Goal: Task Accomplishment & Management: Manage account settings

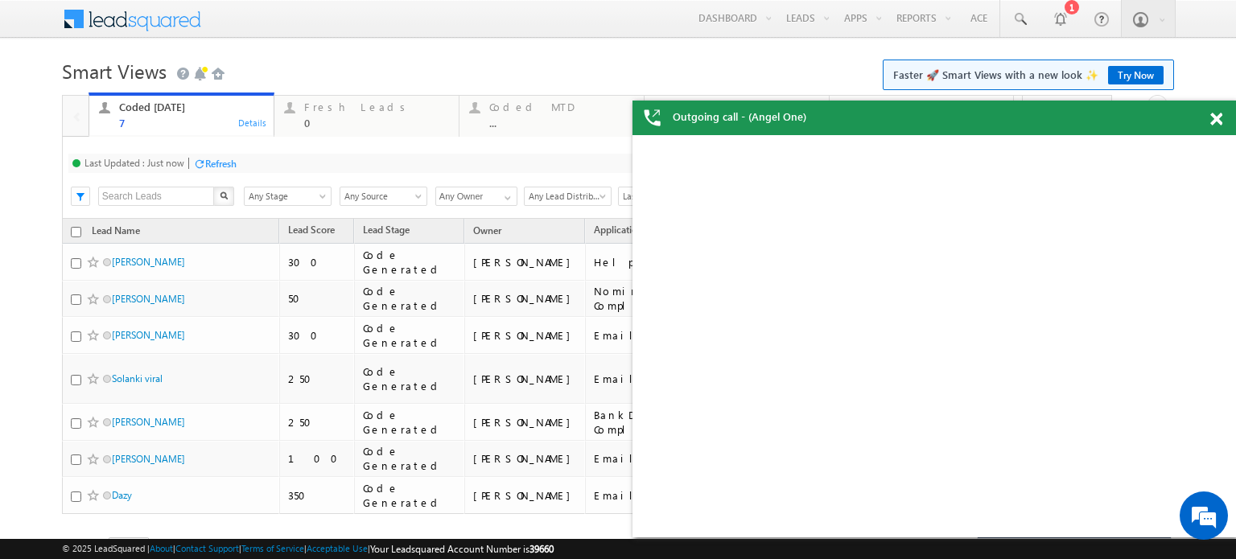
click at [231, 161] on div "Refresh" at bounding box center [220, 164] width 31 height 12
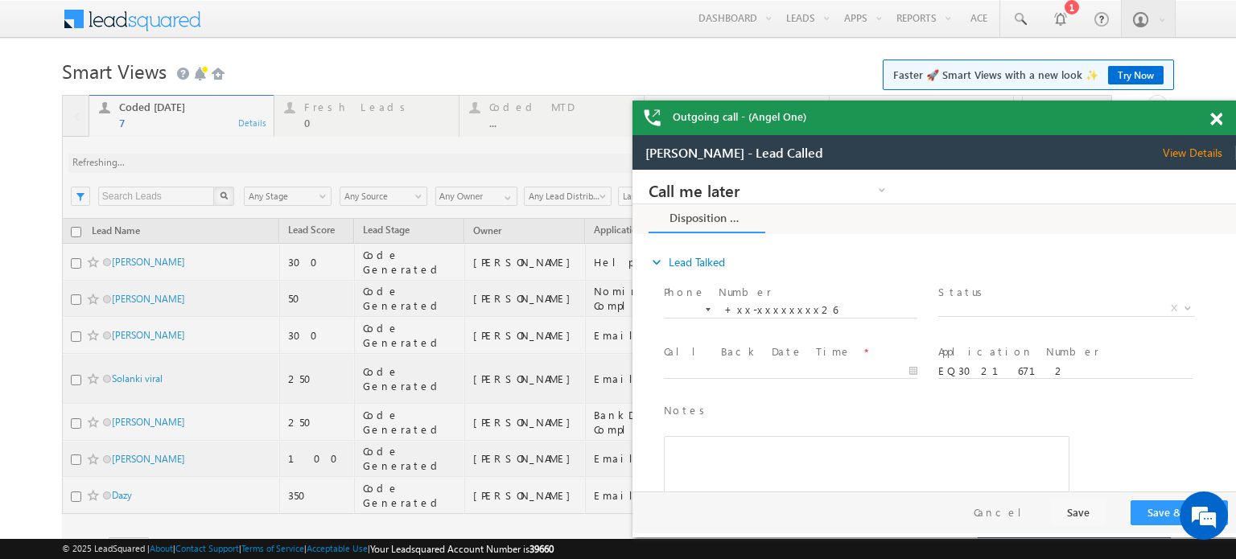
drag, startPoint x: 1219, startPoint y: 113, endPoint x: 1209, endPoint y: 99, distance: 17.2
click at [1219, 113] on span at bounding box center [1216, 120] width 12 height 14
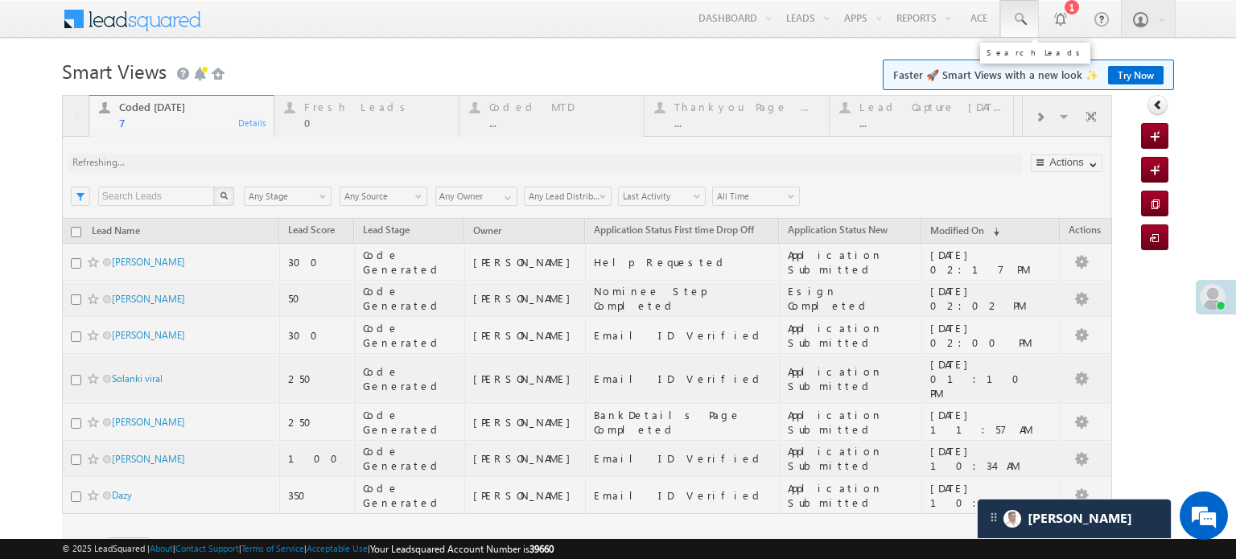
click at [1011, 17] on span at bounding box center [1019, 19] width 16 height 16
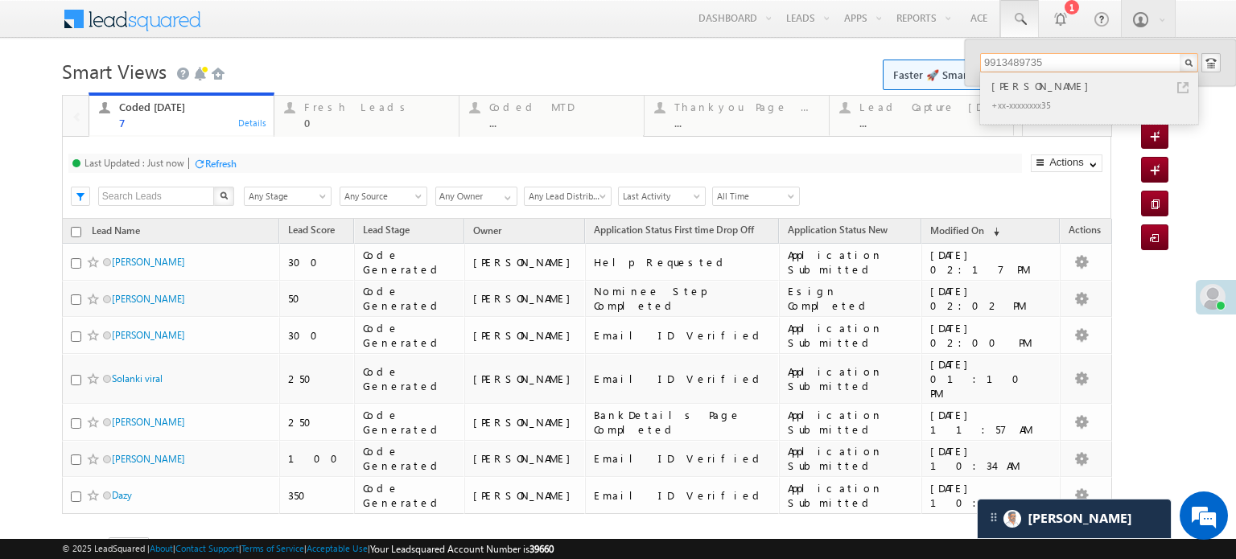
type input "9913489735"
click at [1110, 105] on div "+xx-xxxxxxxx35" at bounding box center [1096, 104] width 216 height 19
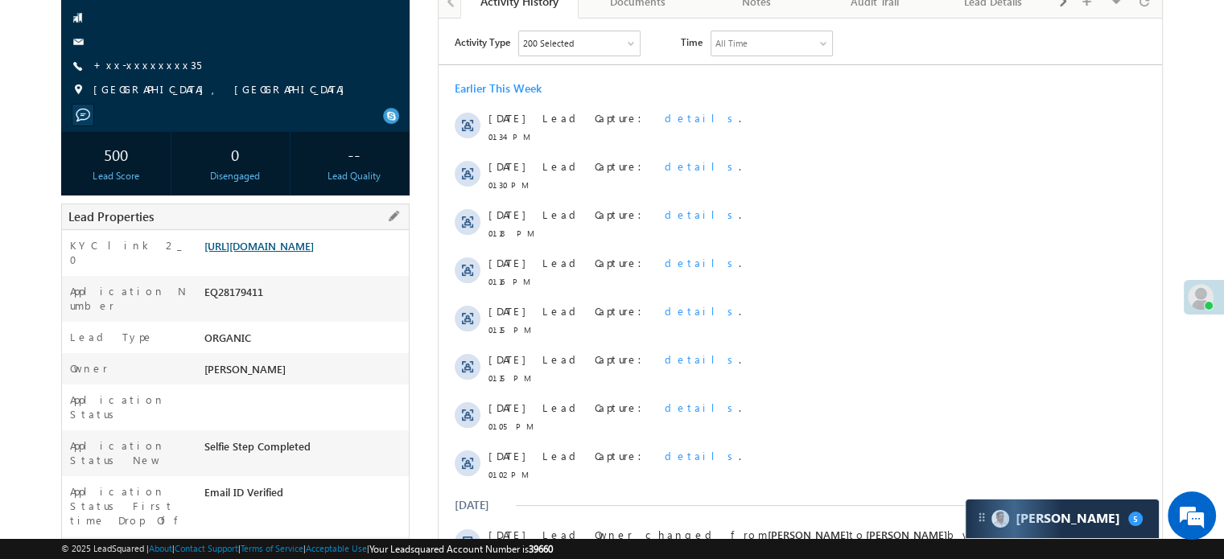
click at [231, 247] on link "[URL][DOMAIN_NAME]" at bounding box center [258, 246] width 109 height 14
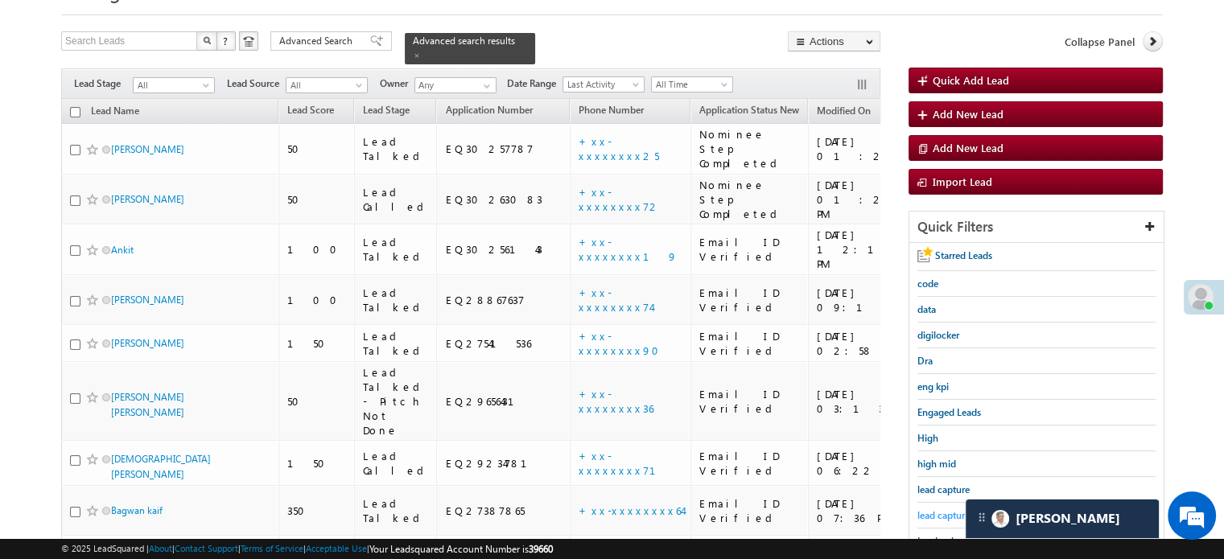
click at [932, 510] on span "lead capture new" at bounding box center [953, 515] width 72 height 12
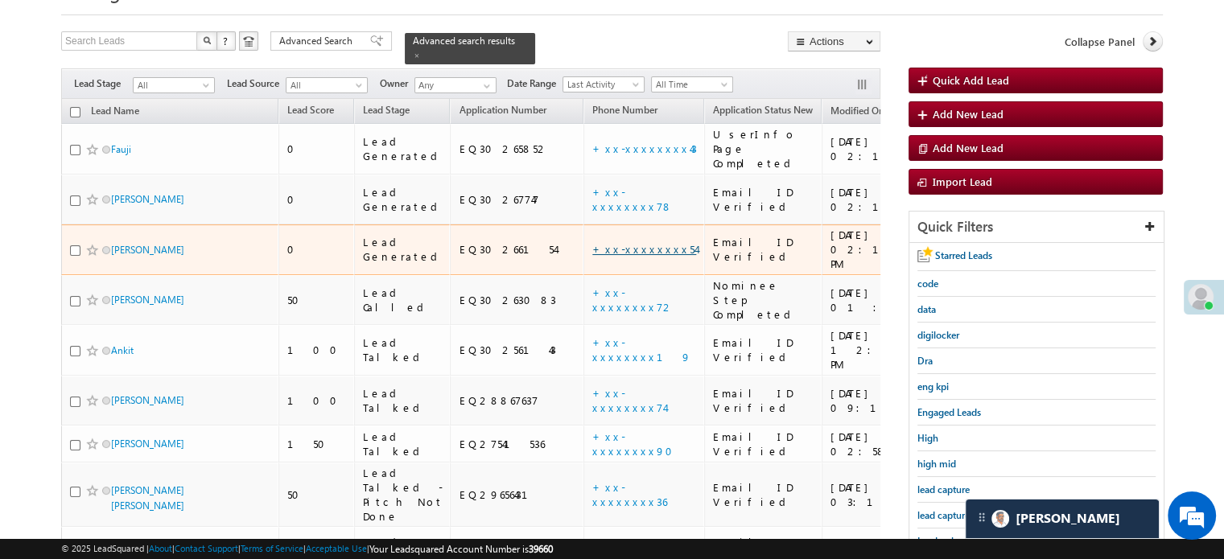
click at [592, 242] on link "+xx-xxxxxxxx54" at bounding box center [644, 249] width 104 height 14
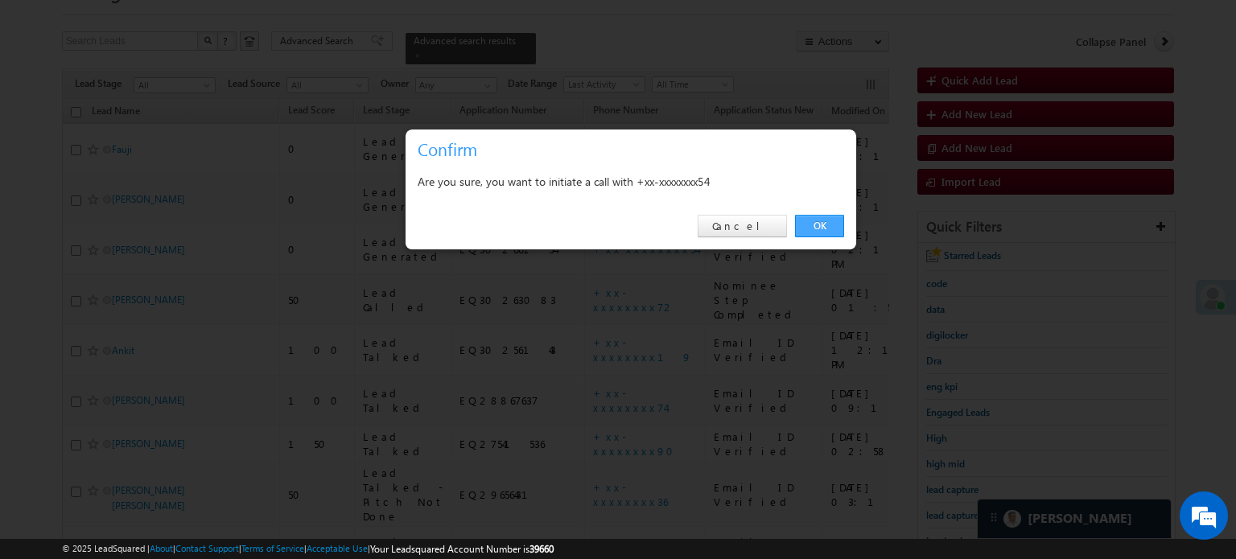
click at [827, 230] on link "OK" at bounding box center [819, 226] width 49 height 23
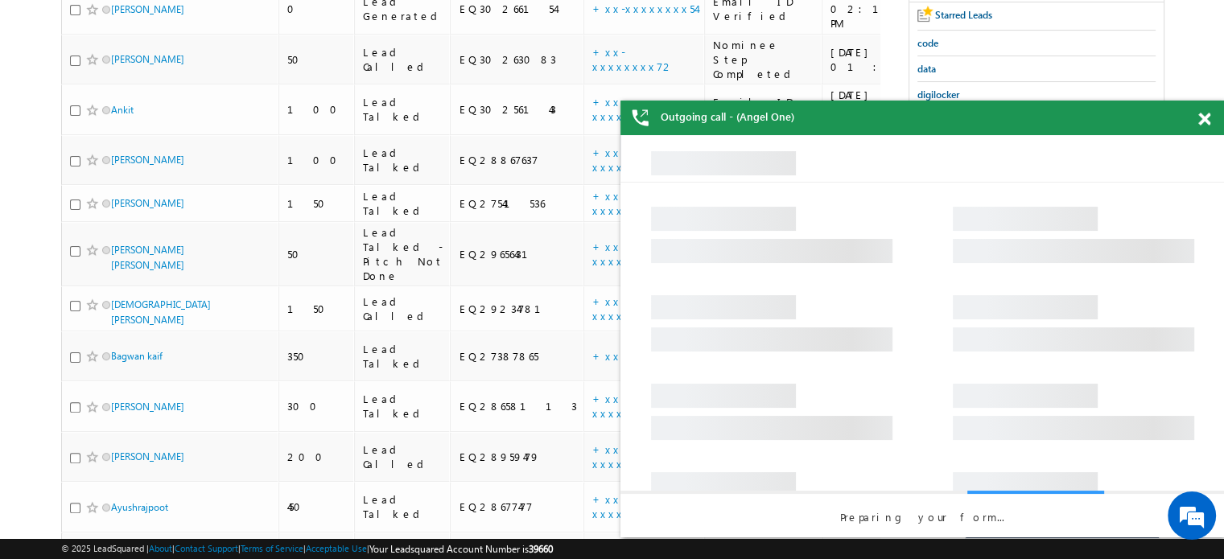
click at [1205, 122] on span at bounding box center [1204, 120] width 12 height 14
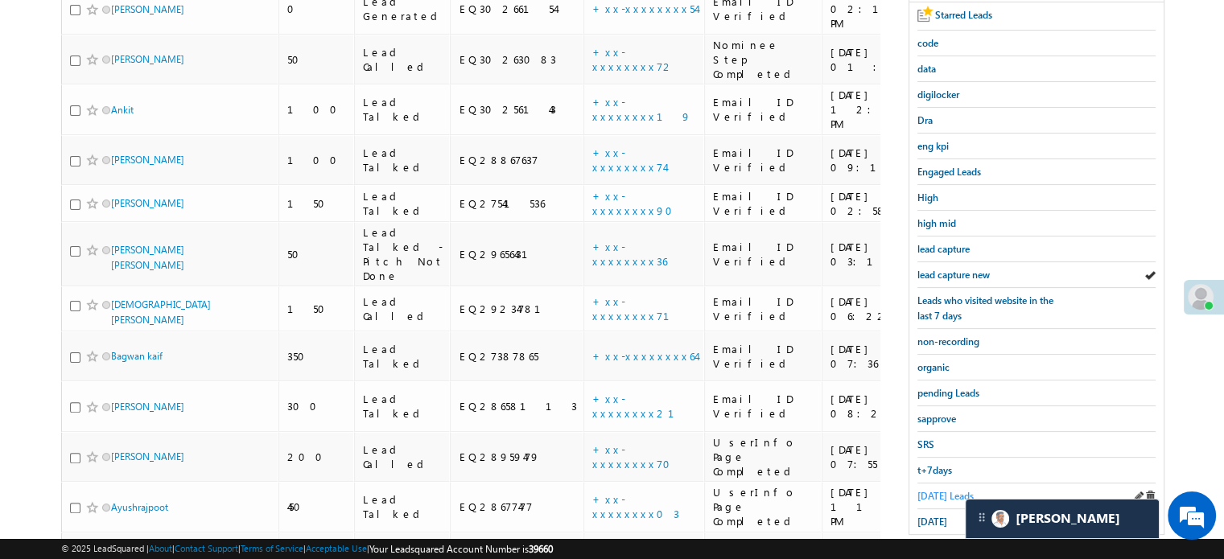
click at [945, 490] on span "Today's Leads" at bounding box center [945, 496] width 56 height 12
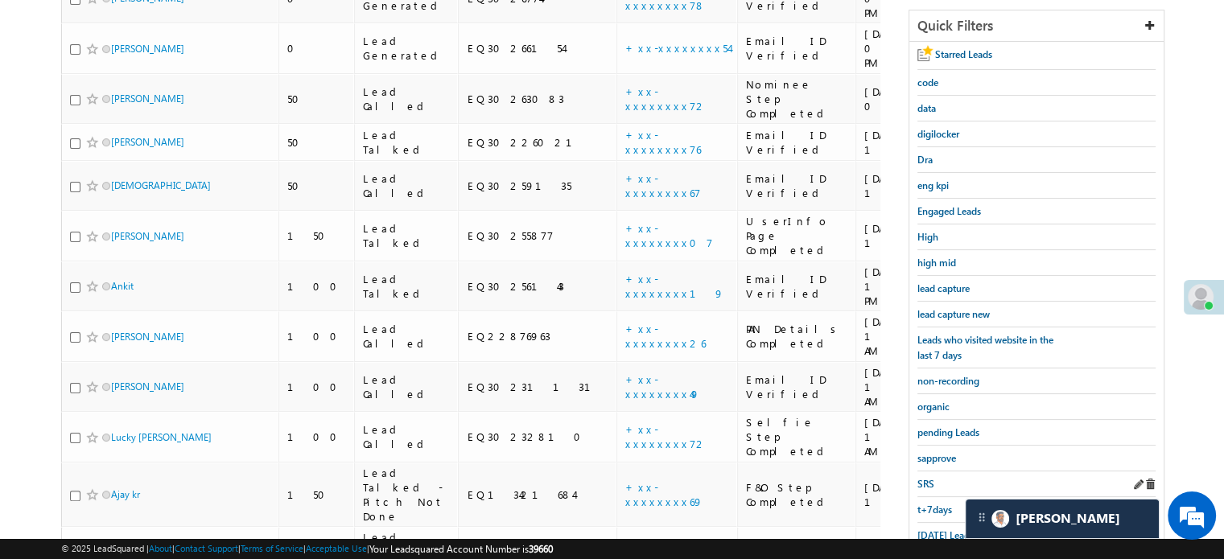
scroll to position [284, 0]
click at [929, 456] on link "sapprove" at bounding box center [936, 455] width 39 height 15
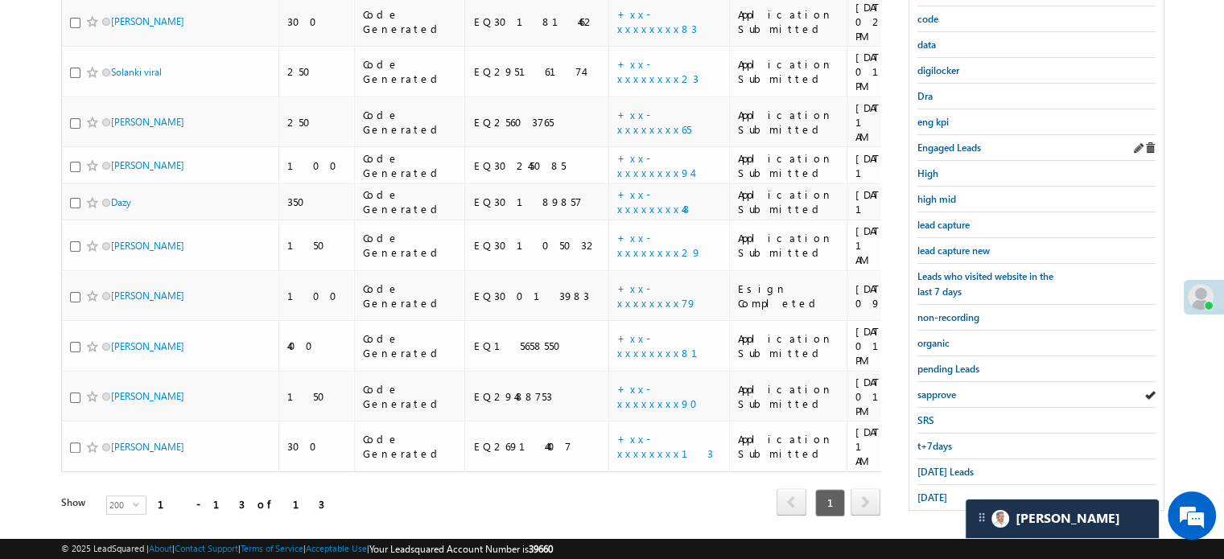
scroll to position [104, 0]
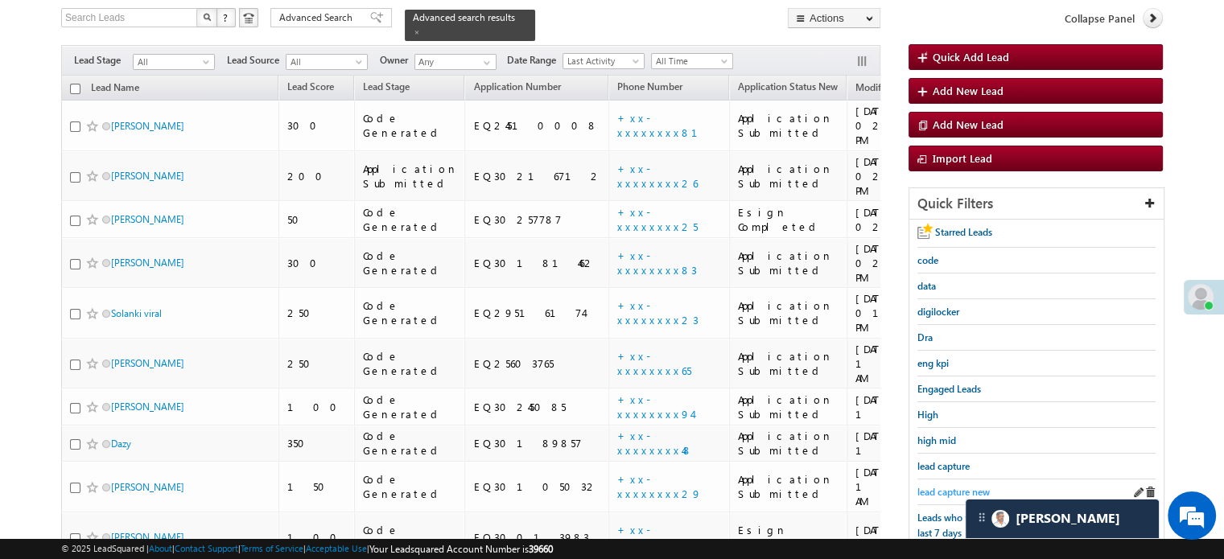
click at [937, 486] on span "lead capture new" at bounding box center [953, 492] width 72 height 12
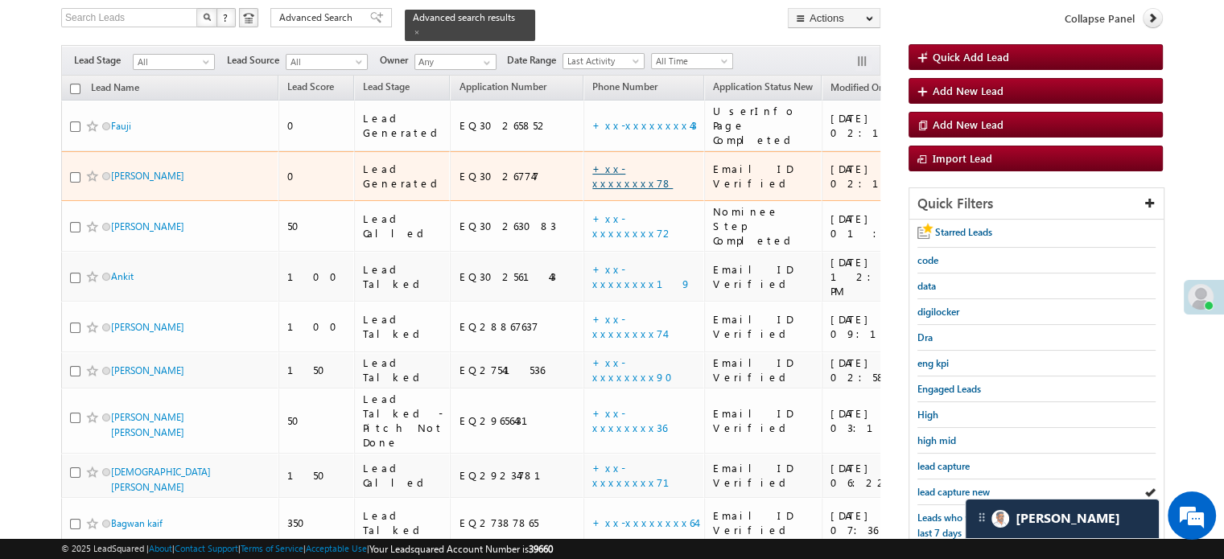
click at [592, 162] on link "+xx-xxxxxxxx78" at bounding box center [632, 176] width 80 height 28
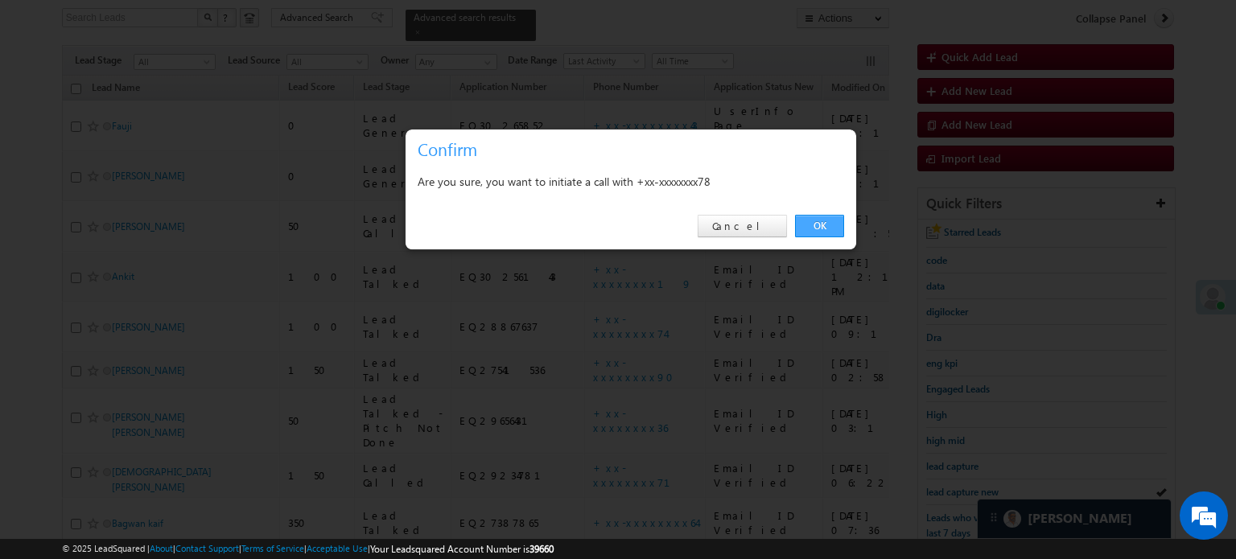
click at [821, 215] on link "OK" at bounding box center [819, 226] width 49 height 23
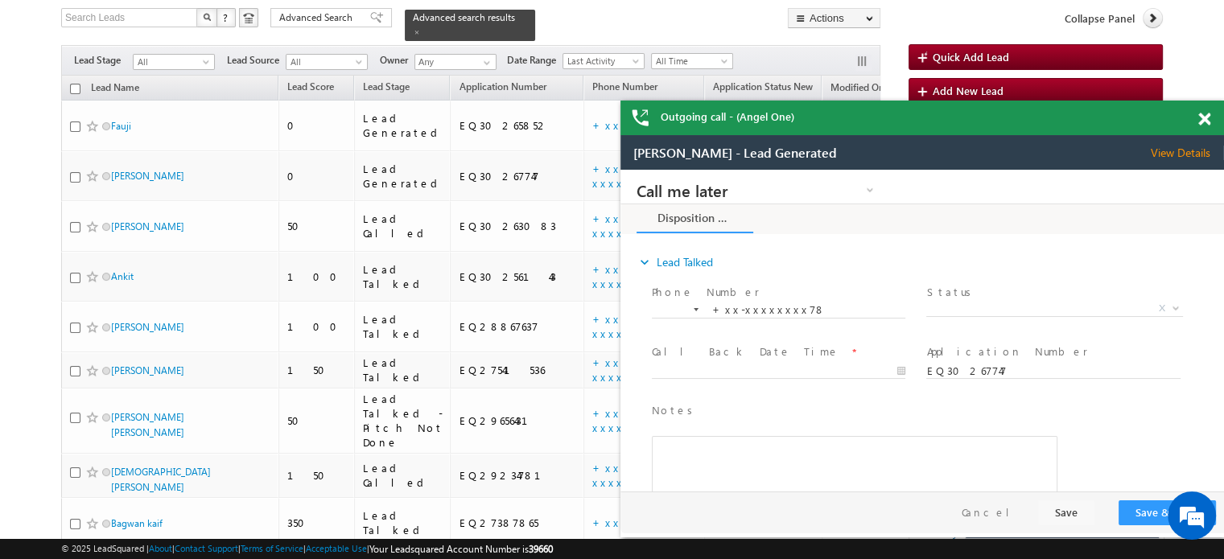
scroll to position [0, 0]
click at [1197, 117] on div "Outgoing call - (Angel One)" at bounding box center [921, 118] width 603 height 35
click at [1205, 116] on span at bounding box center [1204, 120] width 12 height 14
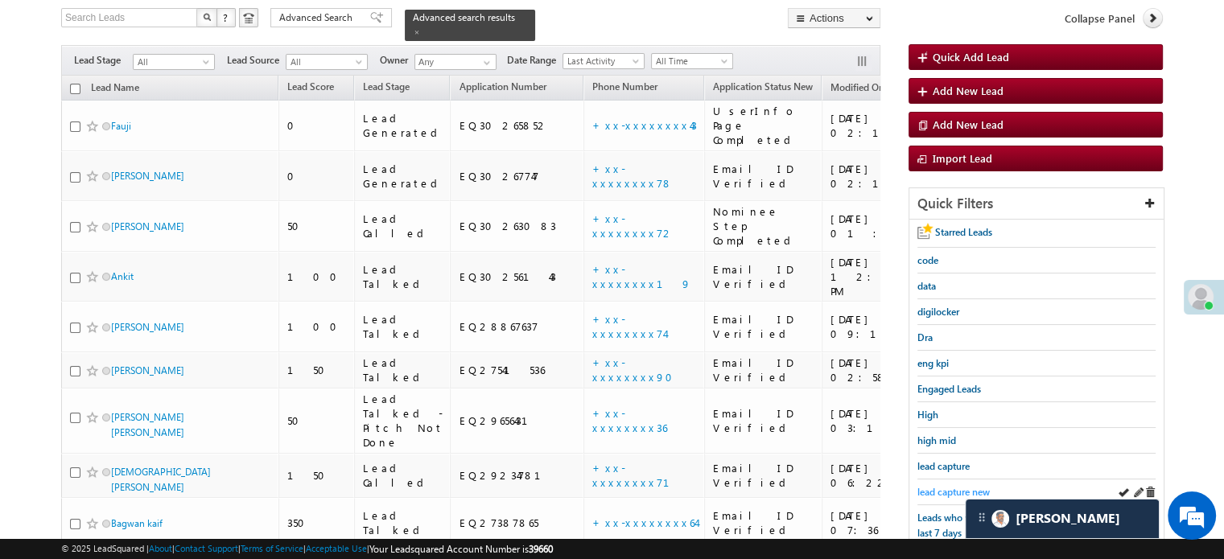
click at [960, 487] on span "lead capture new" at bounding box center [953, 492] width 72 height 12
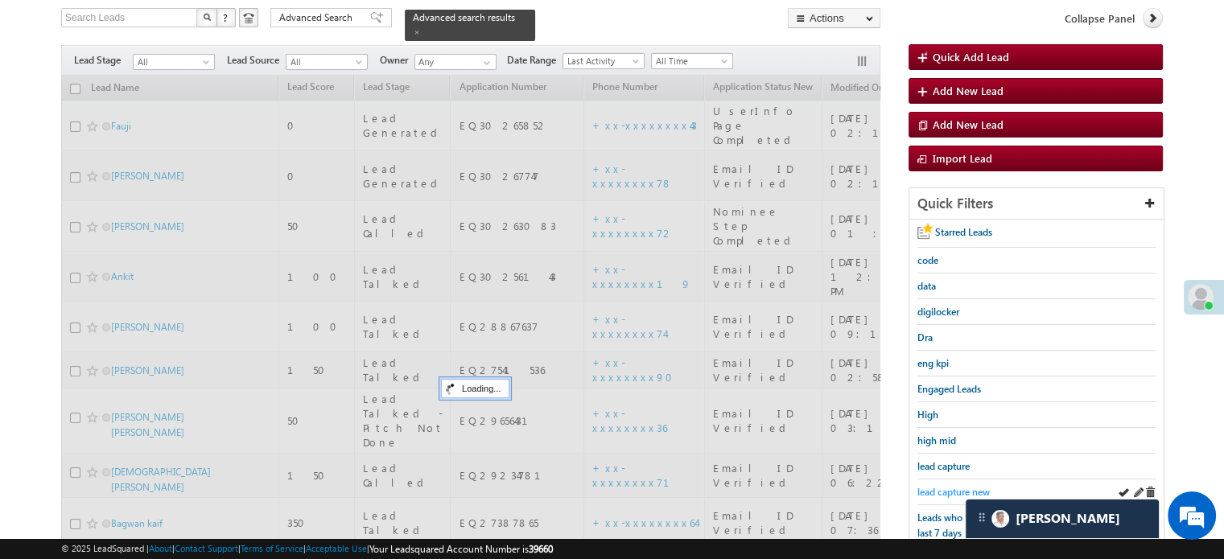
click at [951, 486] on span "lead capture new" at bounding box center [953, 492] width 72 height 12
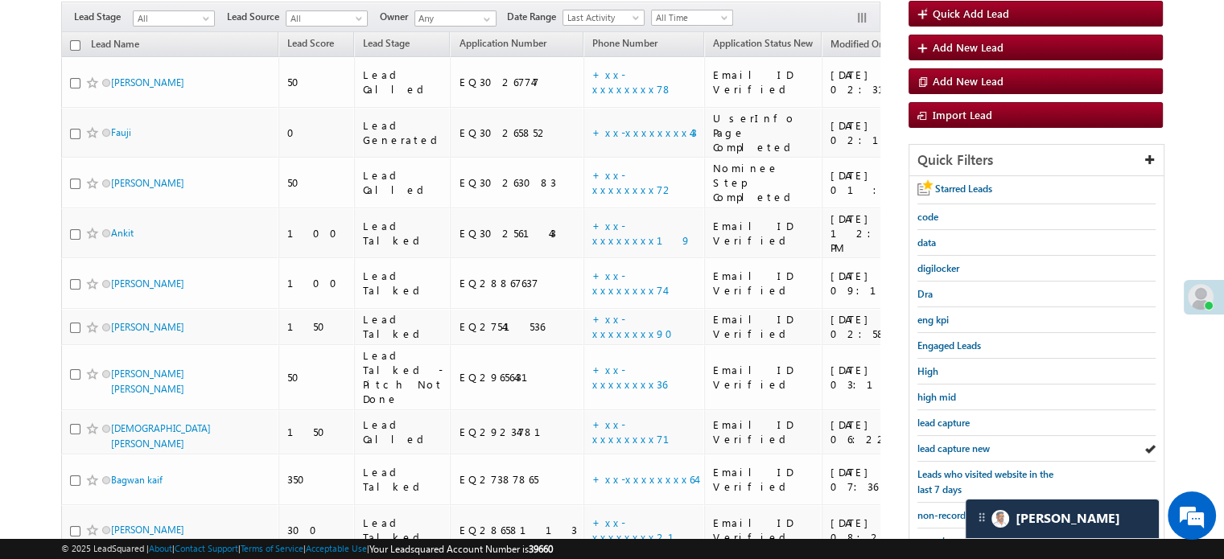
scroll to position [104, 0]
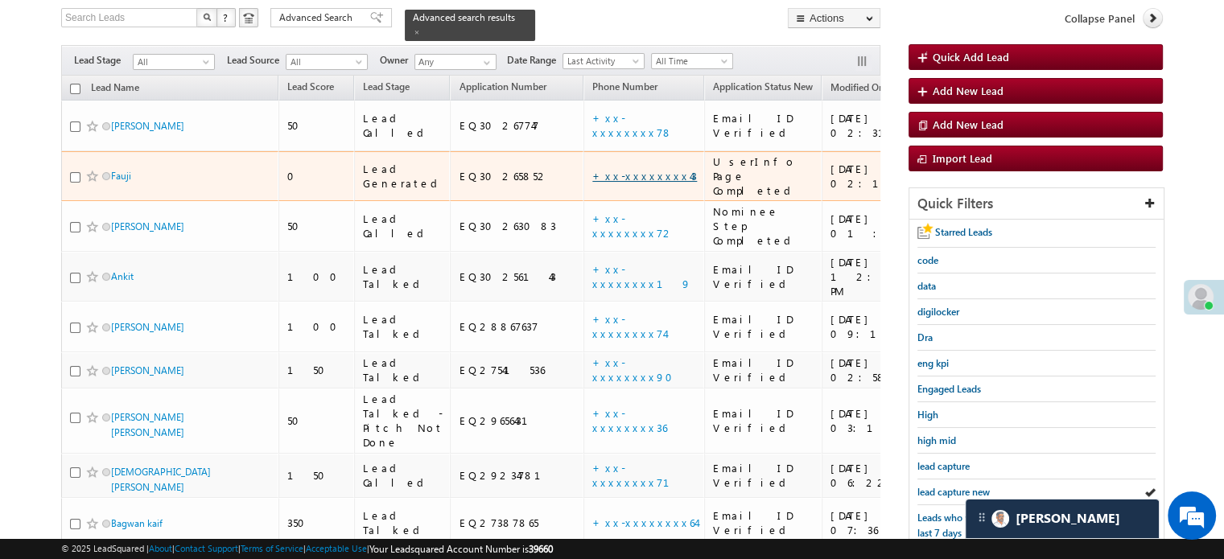
click at [592, 169] on link "+xx-xxxxxxxx43" at bounding box center [644, 176] width 105 height 14
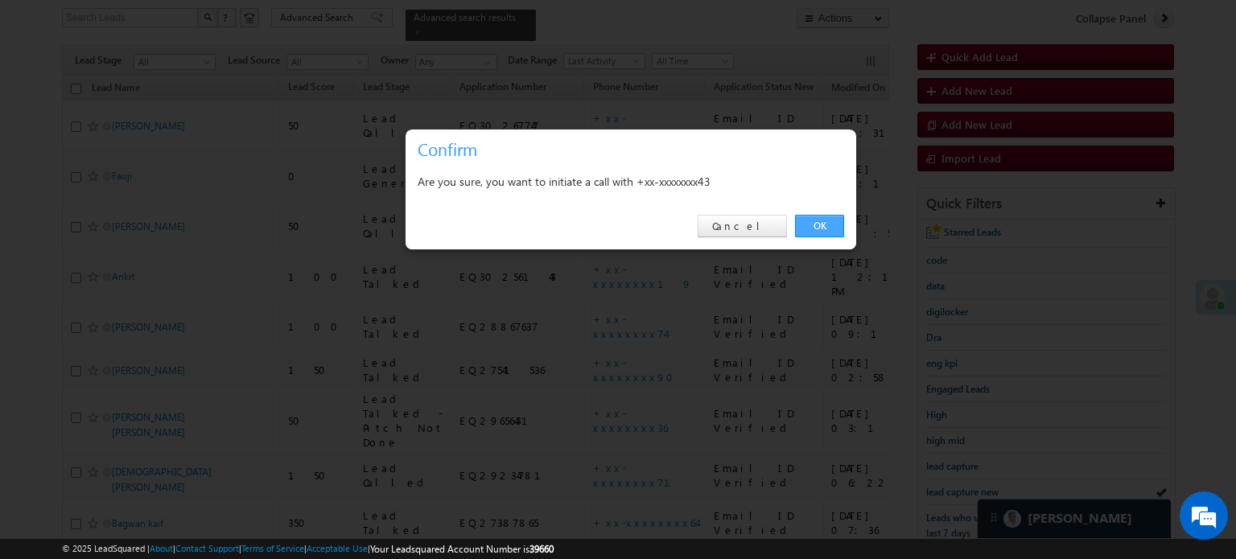
click at [808, 229] on link "OK" at bounding box center [819, 226] width 49 height 23
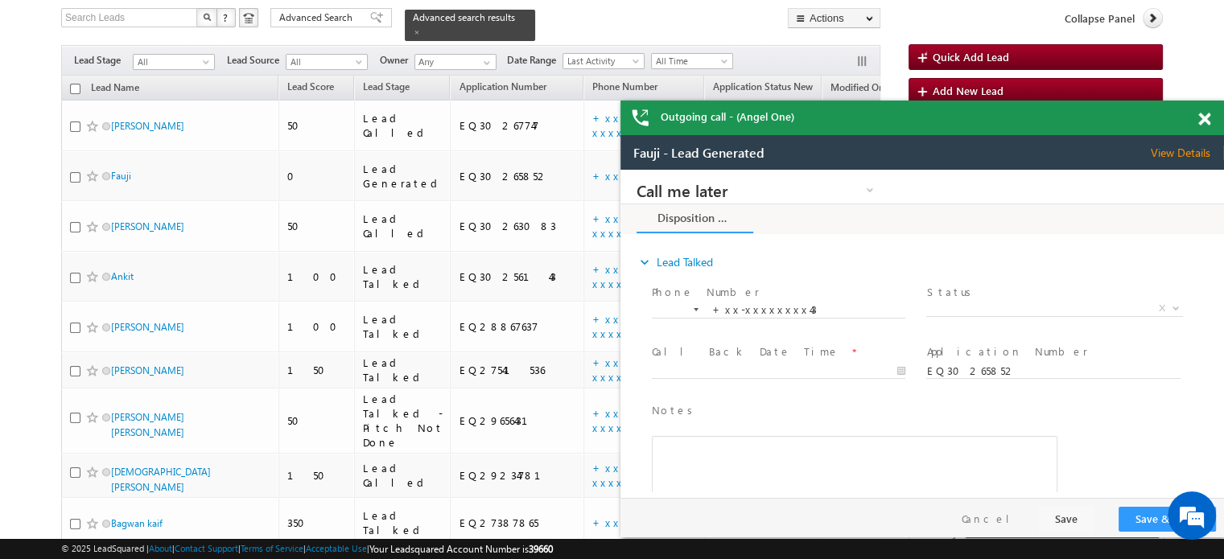
scroll to position [0, 0]
click at [1211, 120] on div at bounding box center [1213, 116] width 22 height 31
click at [1206, 118] on span at bounding box center [1204, 120] width 12 height 14
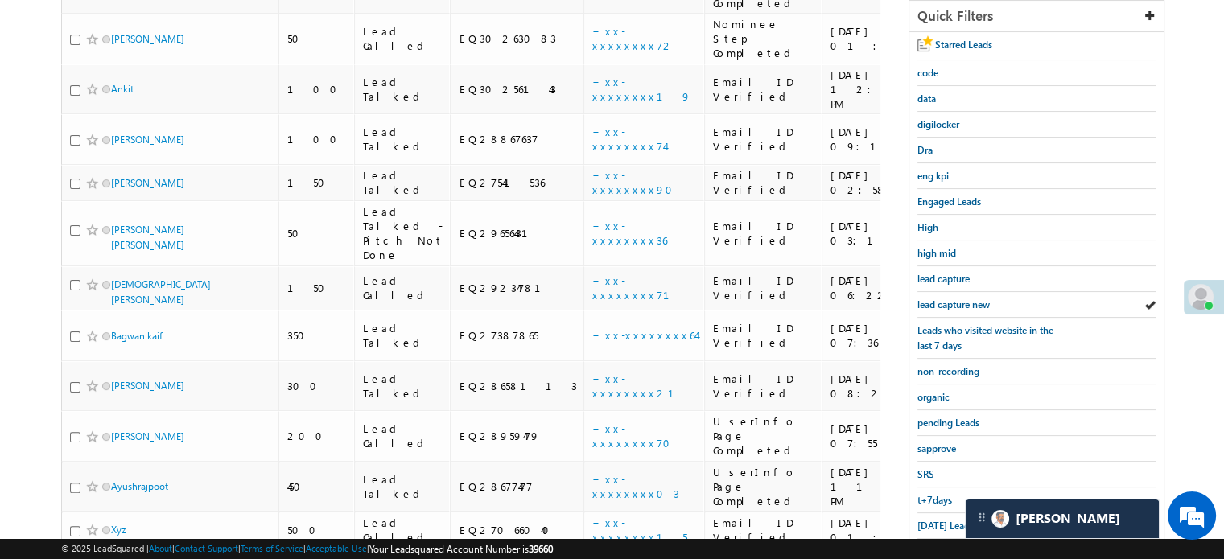
scroll to position [389, 0]
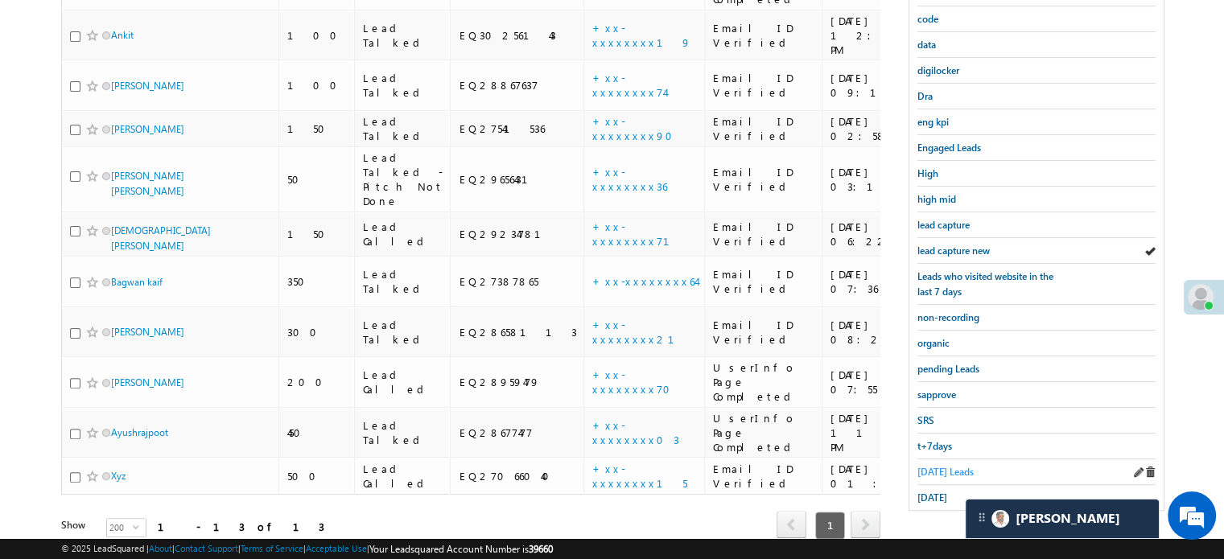
click at [953, 466] on span "Today's Leads" at bounding box center [945, 472] width 56 height 12
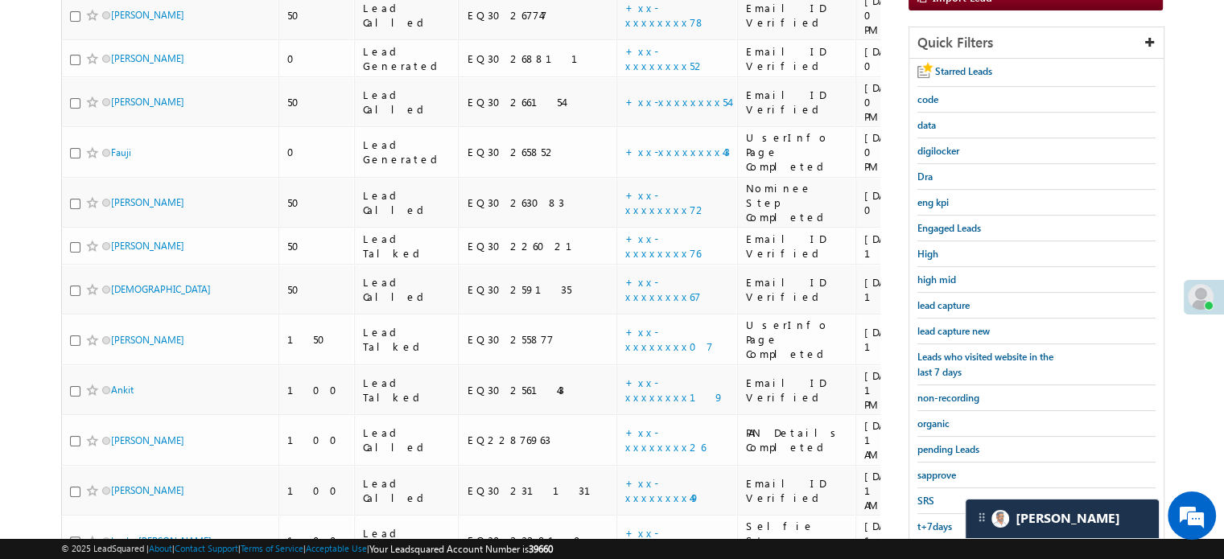
scroll to position [345, 0]
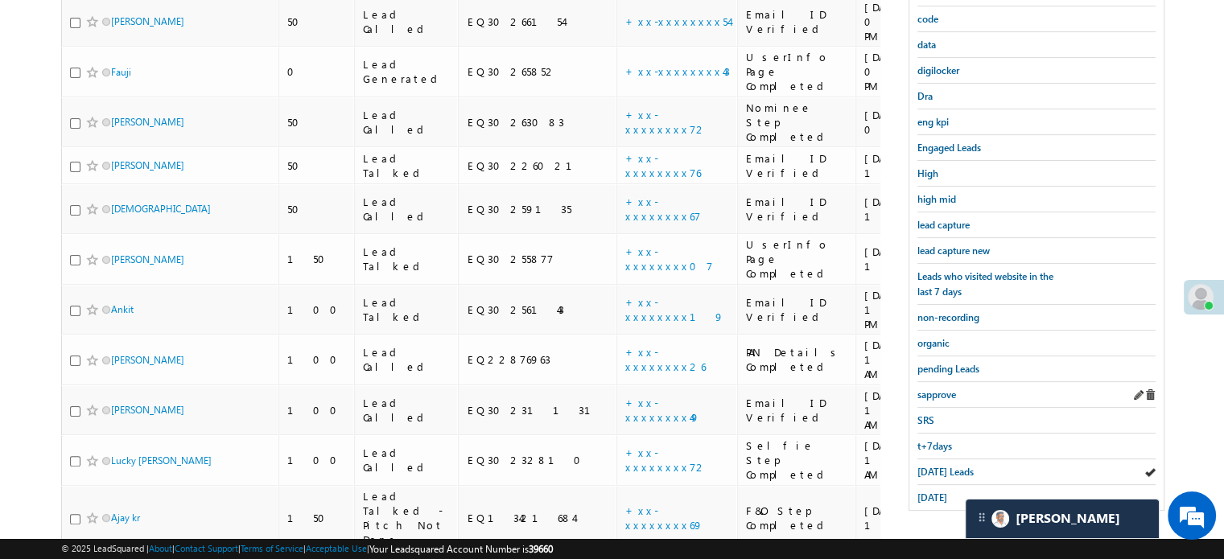
click at [936, 395] on div "sapprove" at bounding box center [1036, 395] width 238 height 26
click at [937, 392] on span "sapprove" at bounding box center [936, 395] width 39 height 12
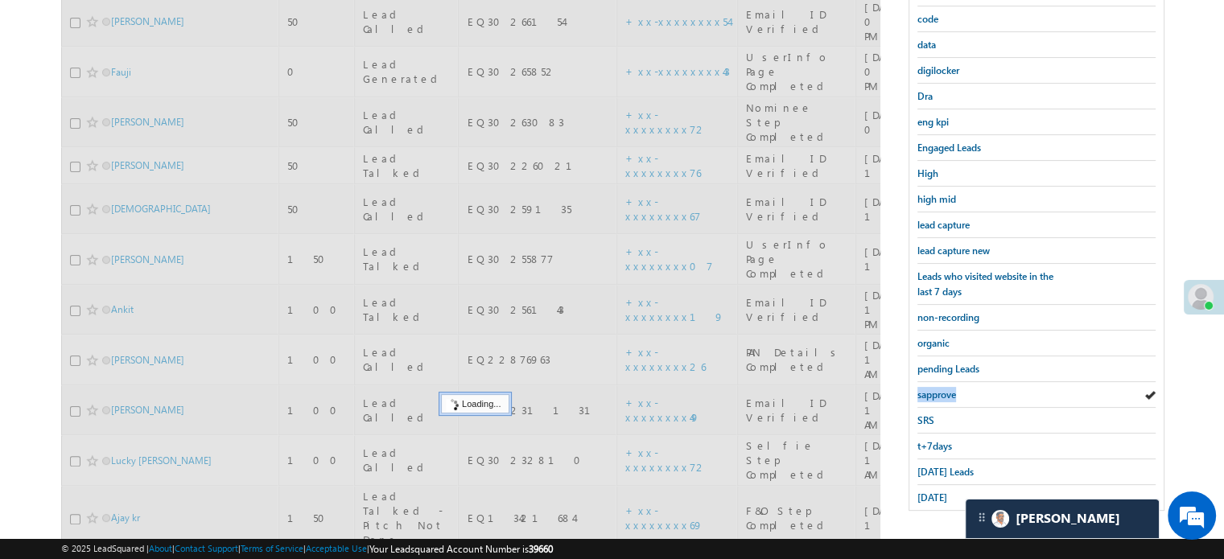
click at [937, 392] on span "sapprove" at bounding box center [936, 395] width 39 height 12
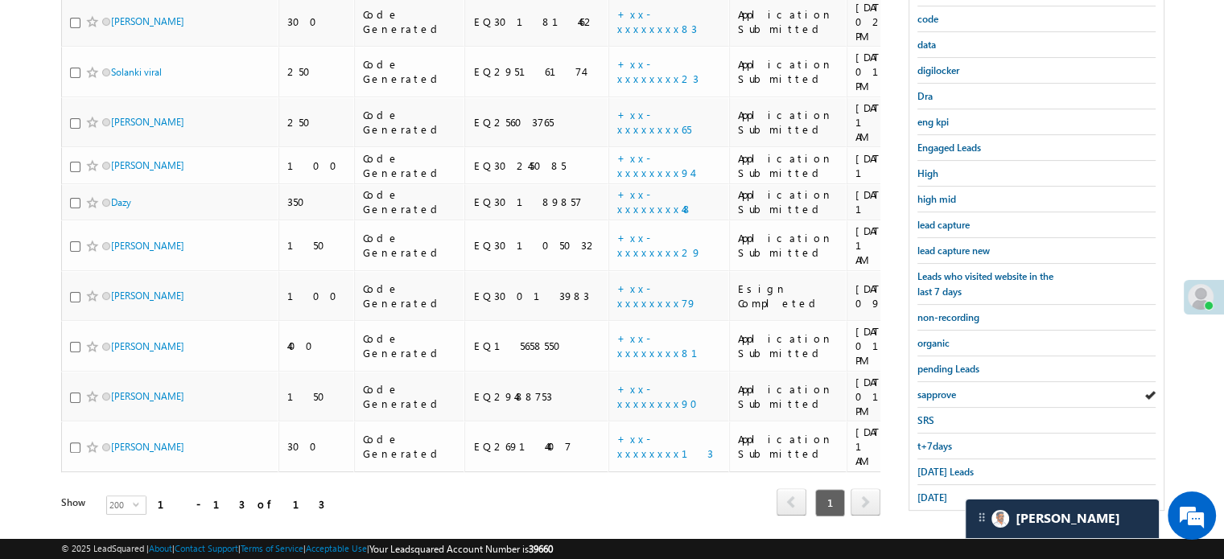
scroll to position [184, 0]
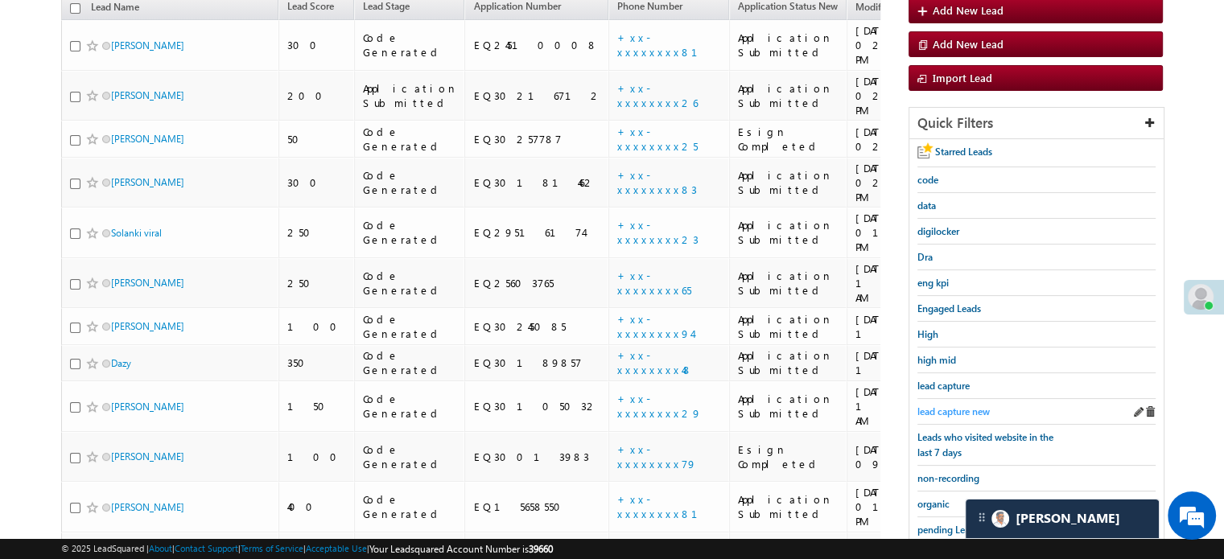
click at [945, 406] on span "lead capture new" at bounding box center [953, 412] width 72 height 12
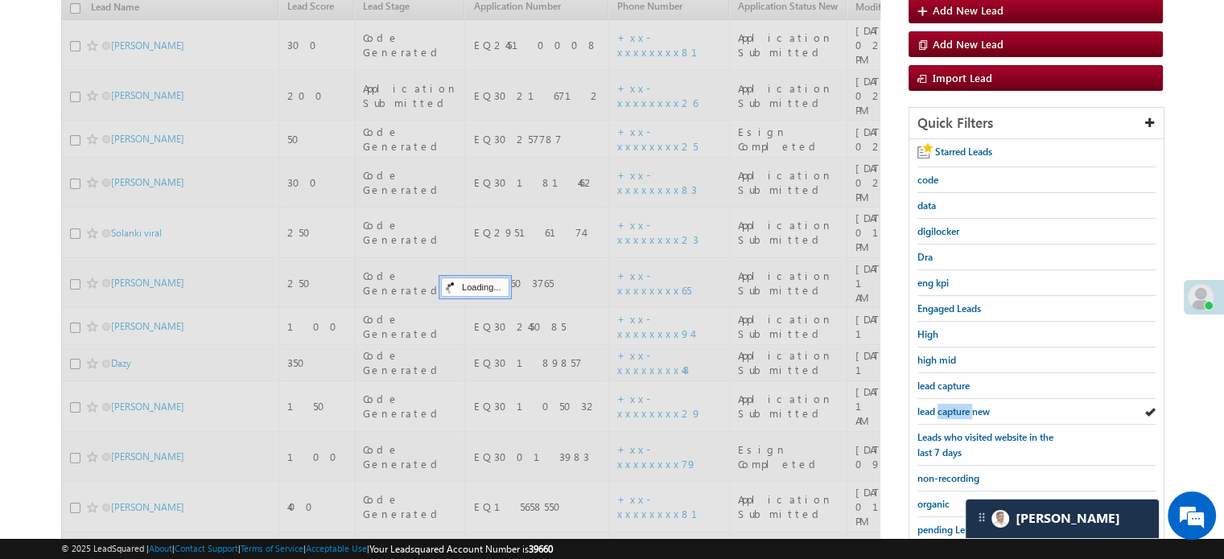
click at [945, 406] on span "lead capture new" at bounding box center [953, 412] width 72 height 12
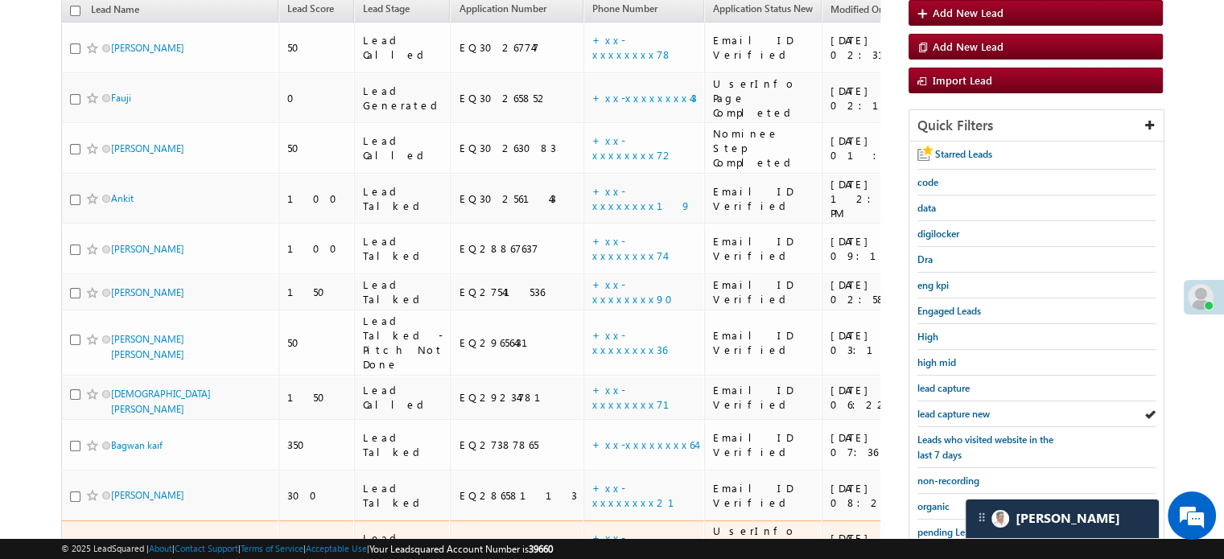
scroll to position [265, 0]
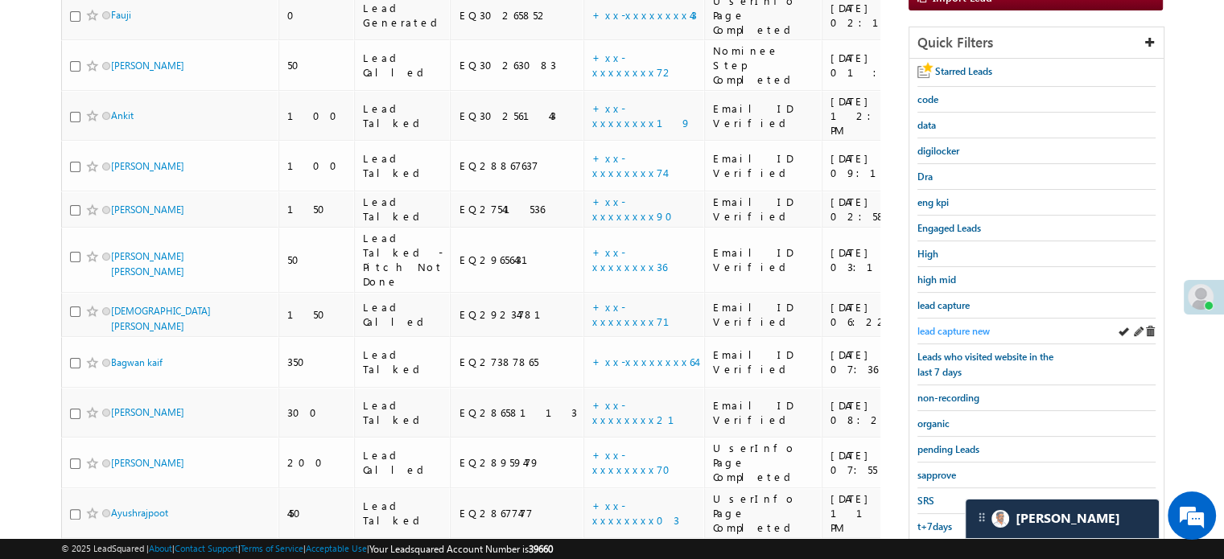
click at [922, 323] on link "lead capture new" at bounding box center [953, 330] width 72 height 15
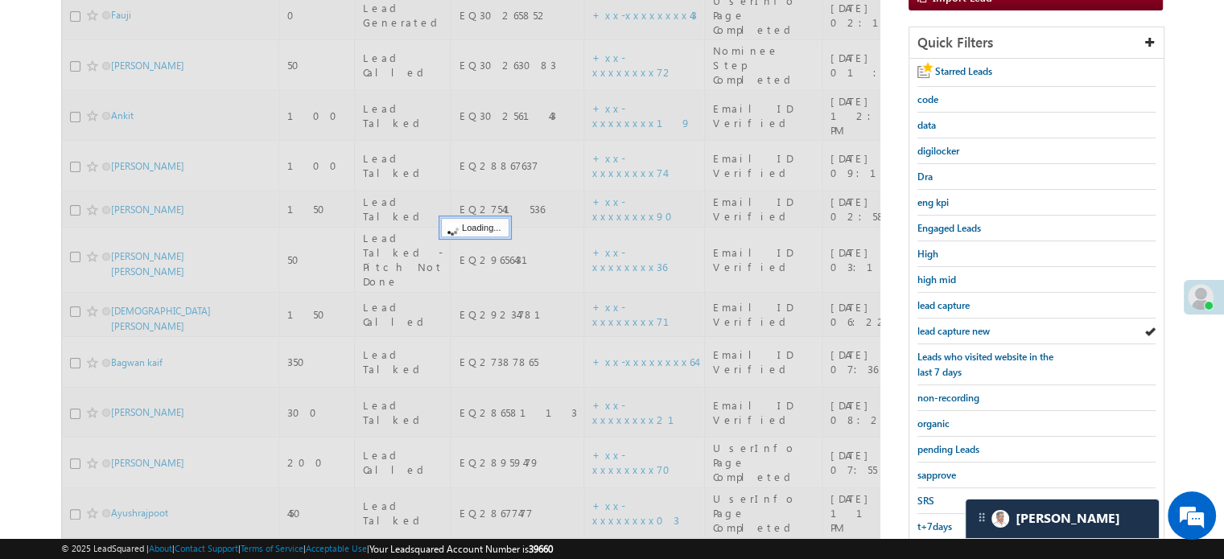
click at [929, 325] on span "lead capture new" at bounding box center [953, 331] width 72 height 12
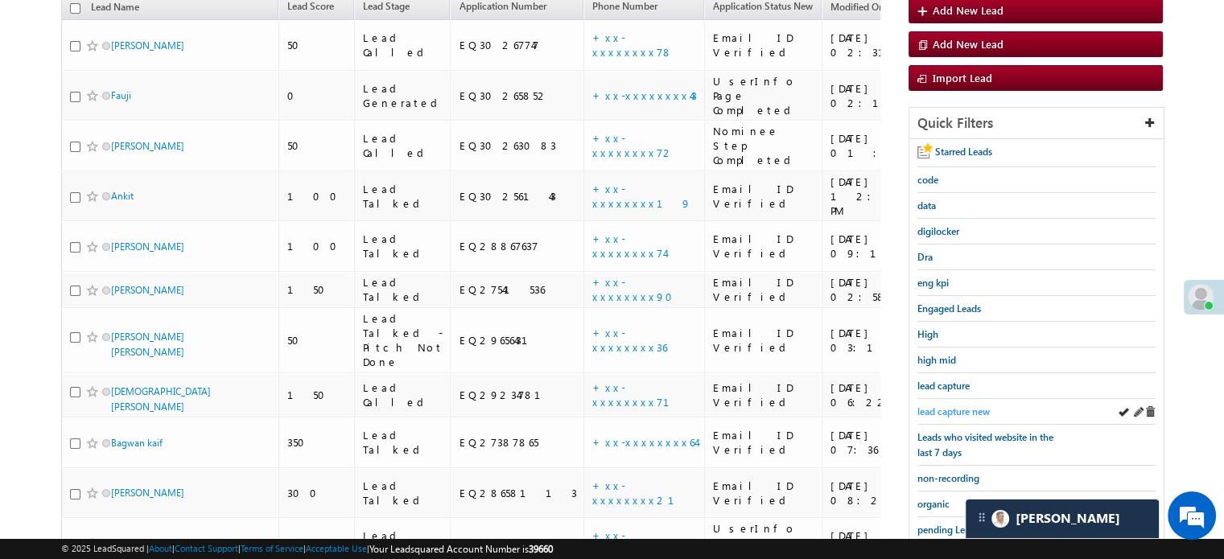
click at [937, 407] on span "lead capture new" at bounding box center [953, 412] width 72 height 12
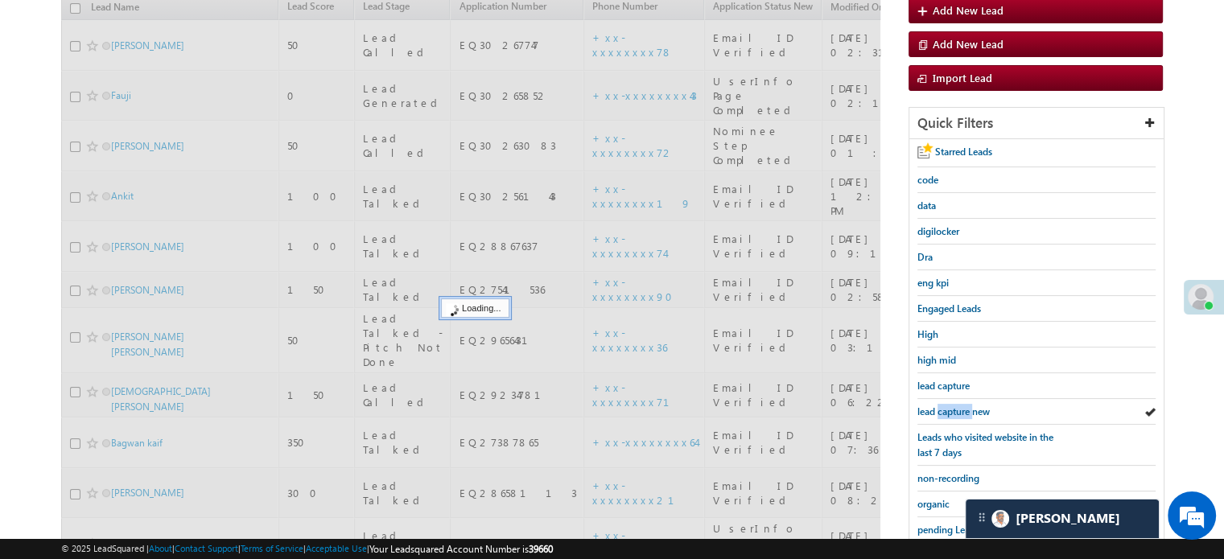
click at [937, 408] on span "lead capture new" at bounding box center [953, 412] width 72 height 12
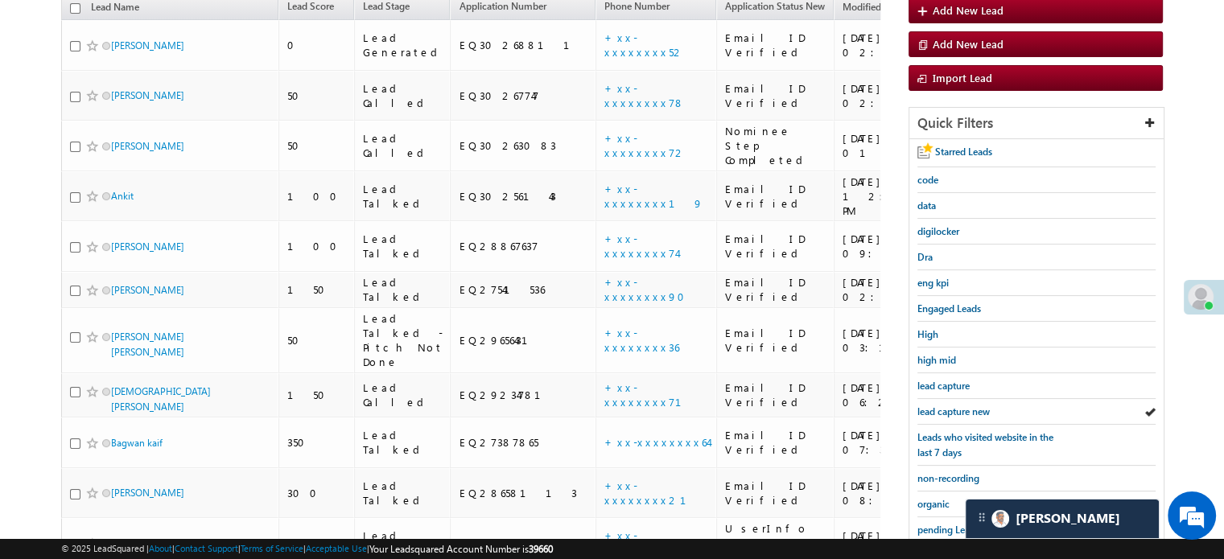
click at [937, 408] on span "lead capture new" at bounding box center [953, 412] width 72 height 12
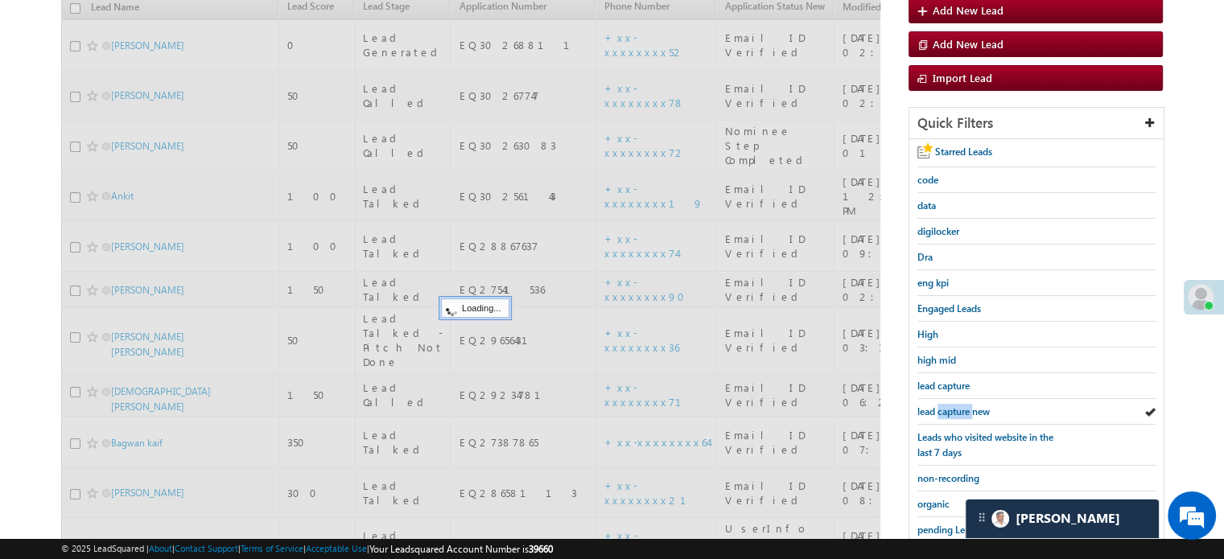
click at [937, 408] on span "lead capture new" at bounding box center [953, 412] width 72 height 12
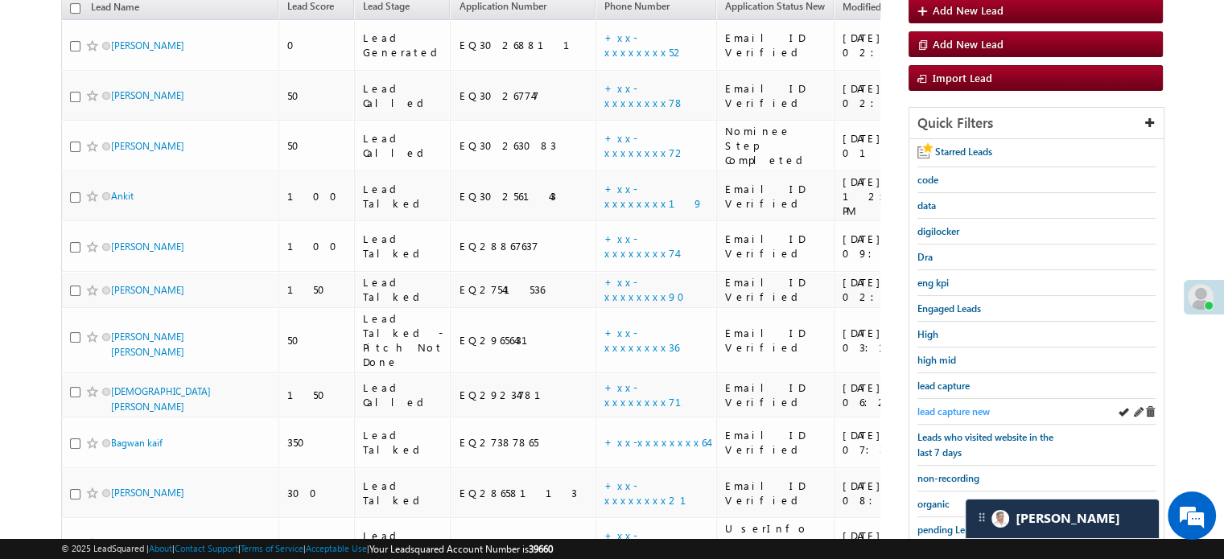
click at [969, 406] on span "lead capture new" at bounding box center [953, 412] width 72 height 12
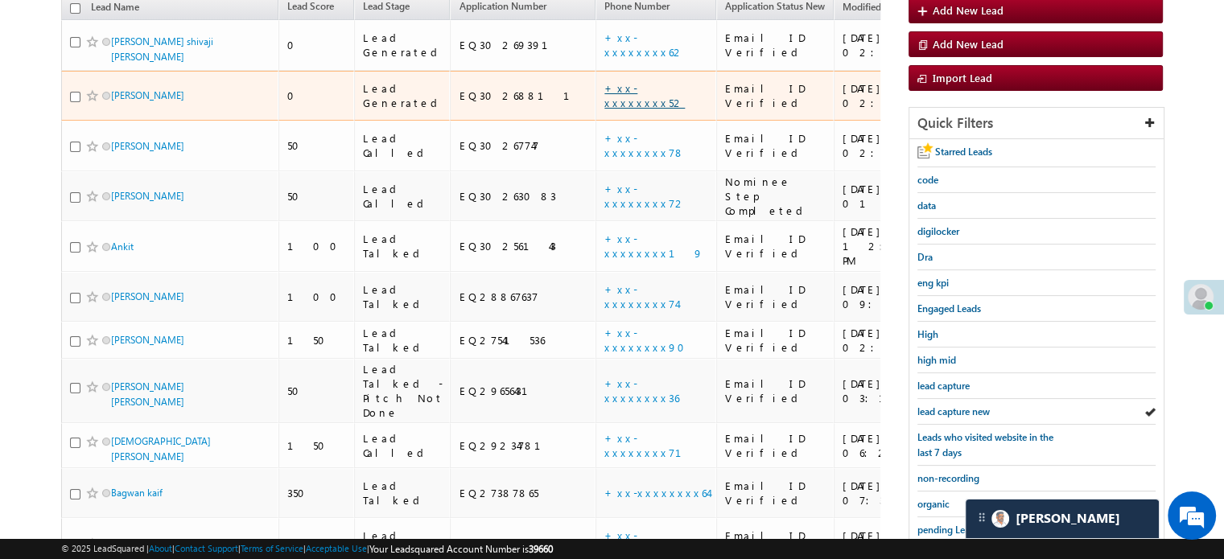
scroll to position [23, 0]
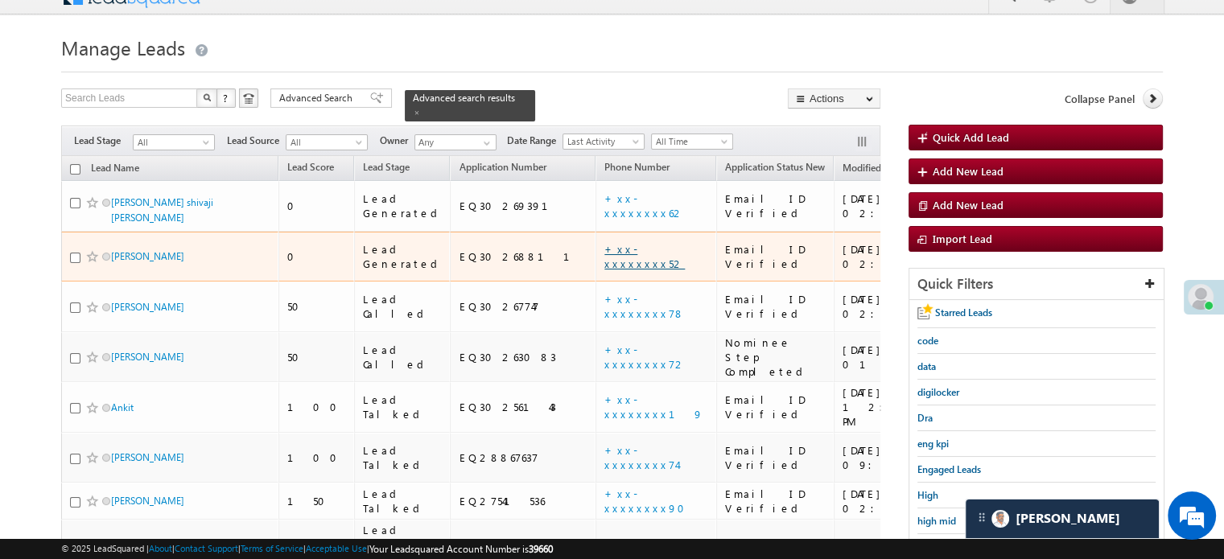
click at [604, 242] on link "+xx-xxxxxxxx52" at bounding box center [644, 256] width 80 height 28
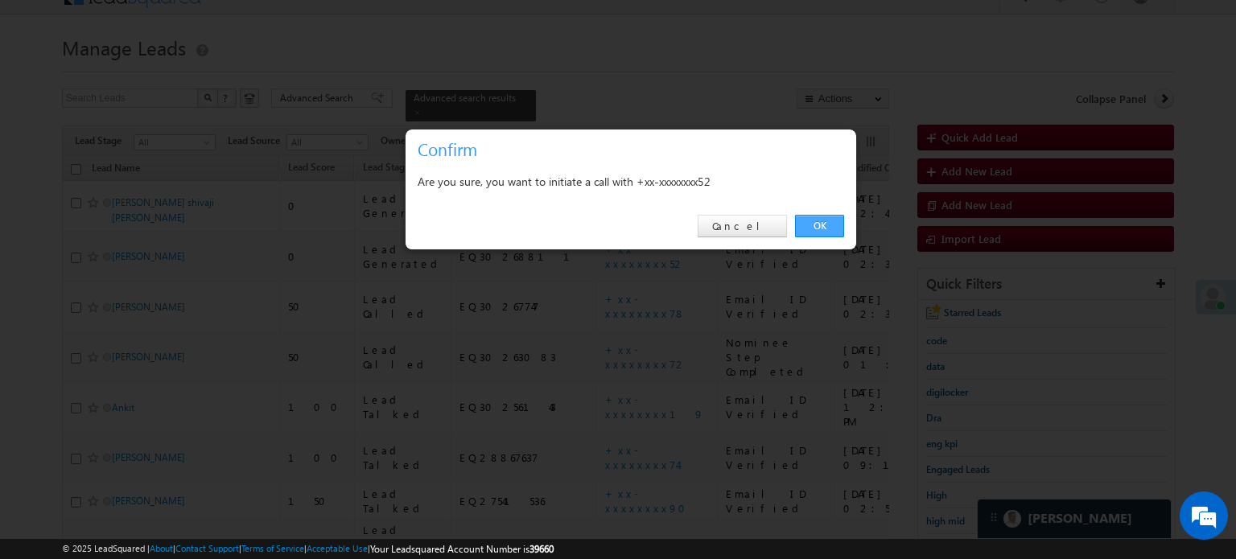
click at [829, 221] on link "OK" at bounding box center [819, 226] width 49 height 23
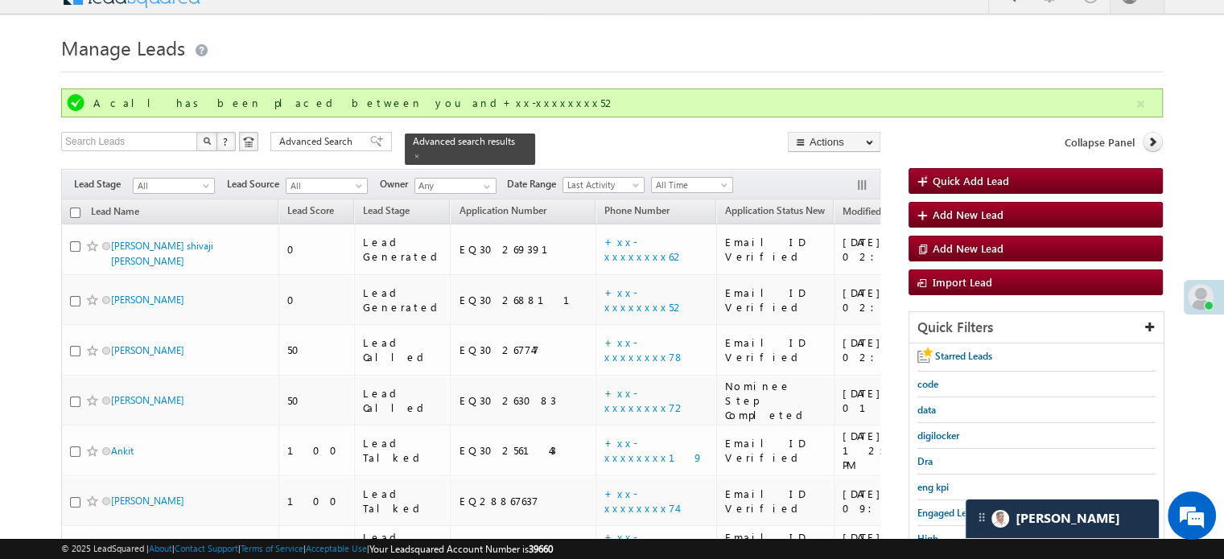
scroll to position [104, 0]
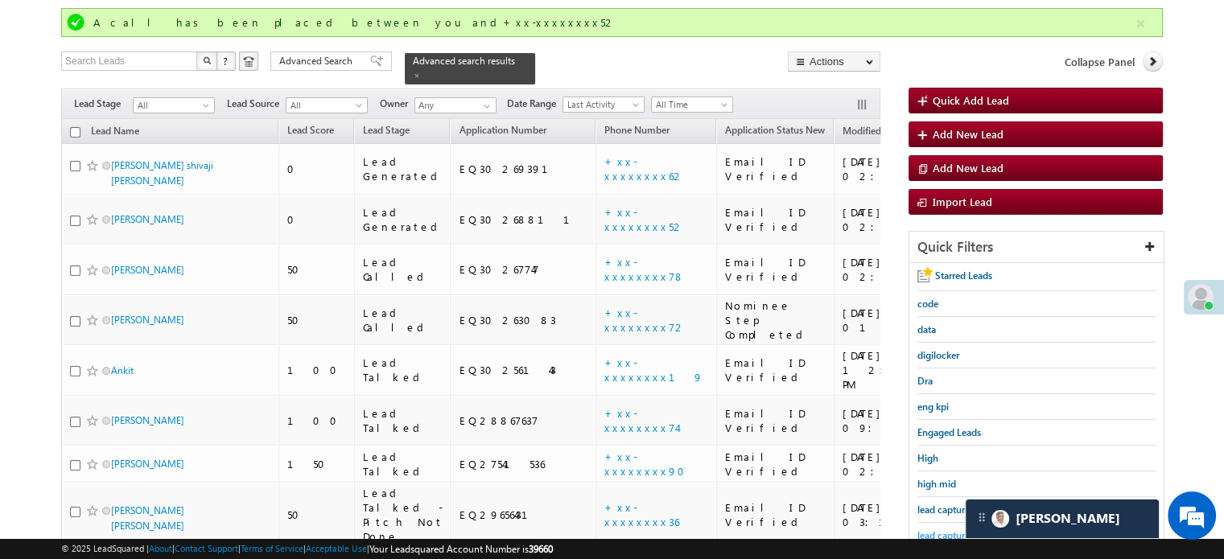
click at [941, 529] on span "lead capture new" at bounding box center [953, 535] width 72 height 12
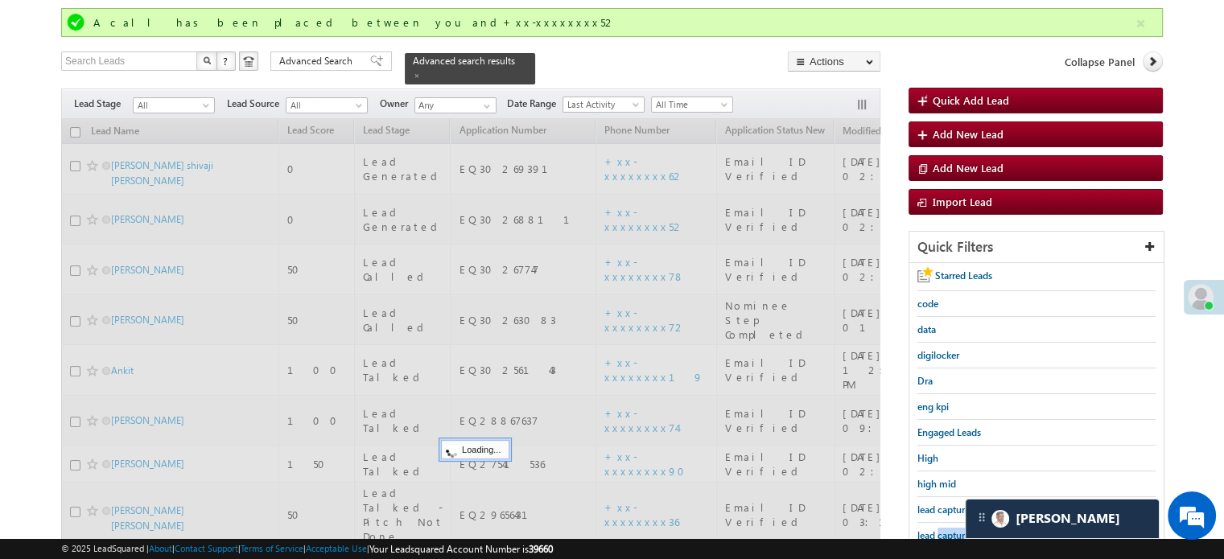
click at [941, 529] on span "lead capture new" at bounding box center [953, 535] width 72 height 12
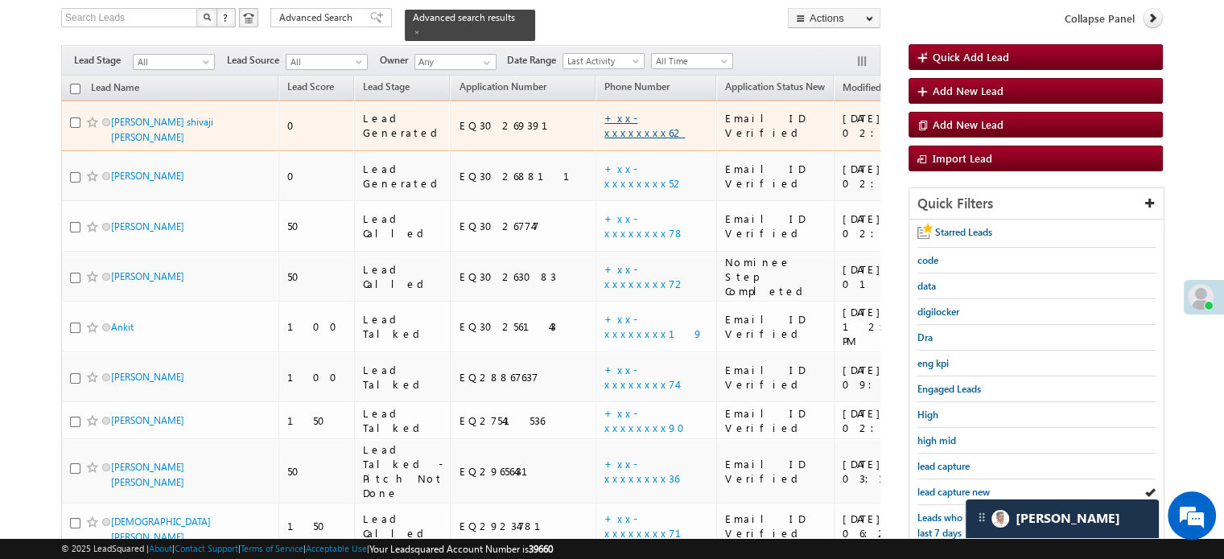
click at [604, 111] on link "+xx-xxxxxxxx62" at bounding box center [644, 125] width 80 height 28
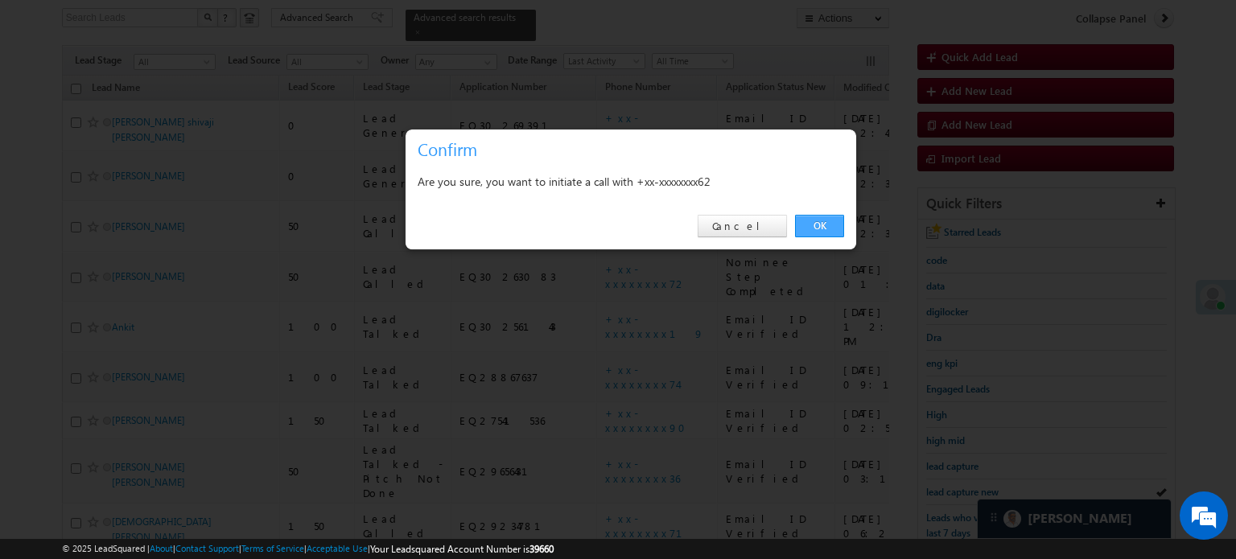
click at [838, 220] on link "OK" at bounding box center [819, 226] width 49 height 23
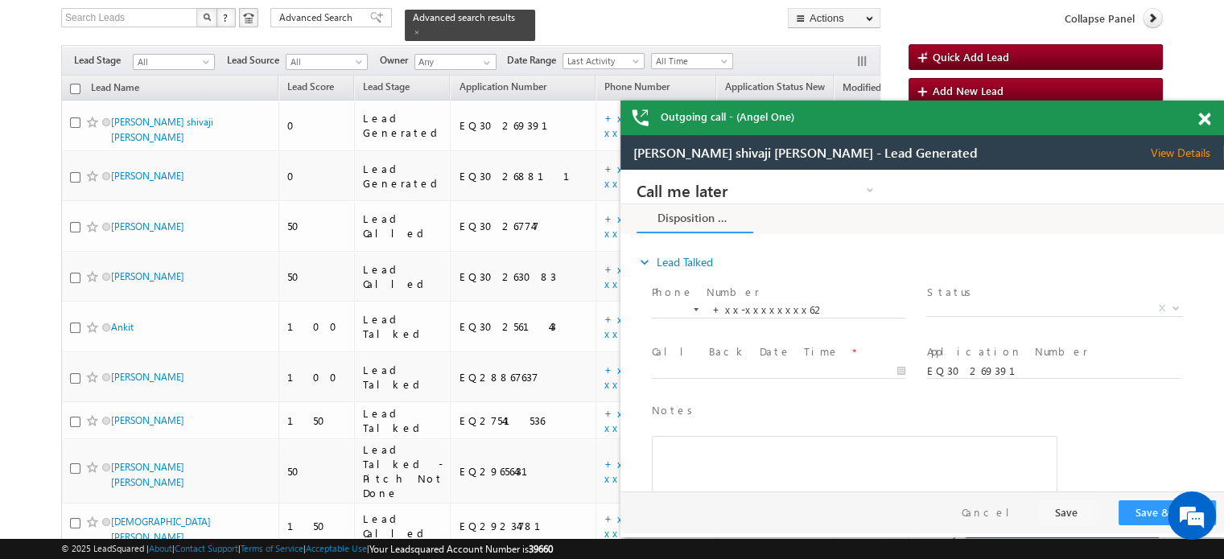
scroll to position [0, 0]
click at [1204, 120] on span at bounding box center [1204, 120] width 12 height 14
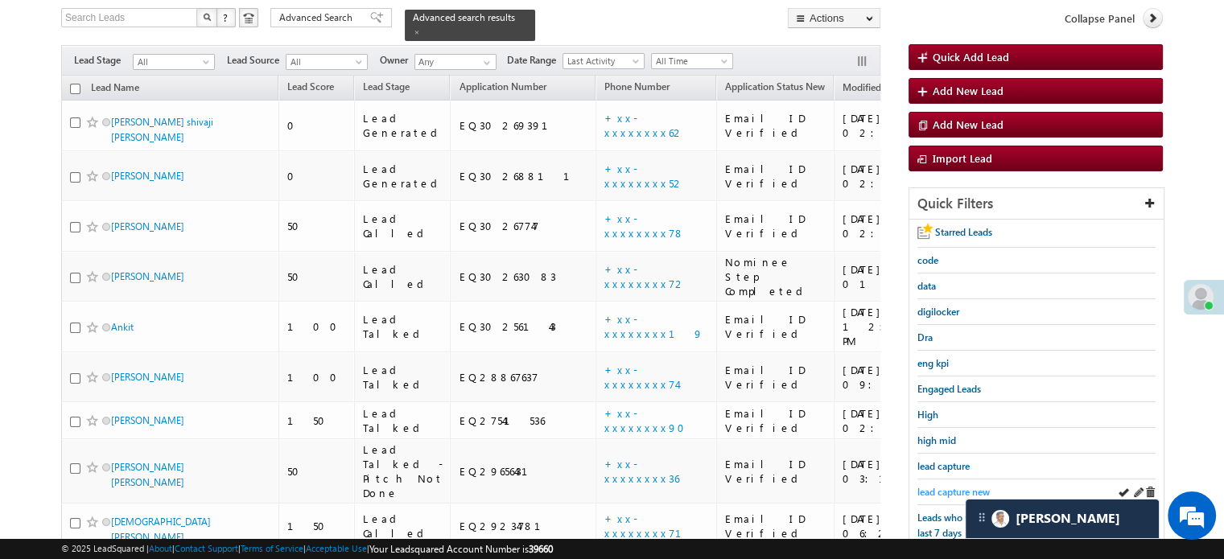
click at [959, 492] on span "lead capture new" at bounding box center [953, 492] width 72 height 12
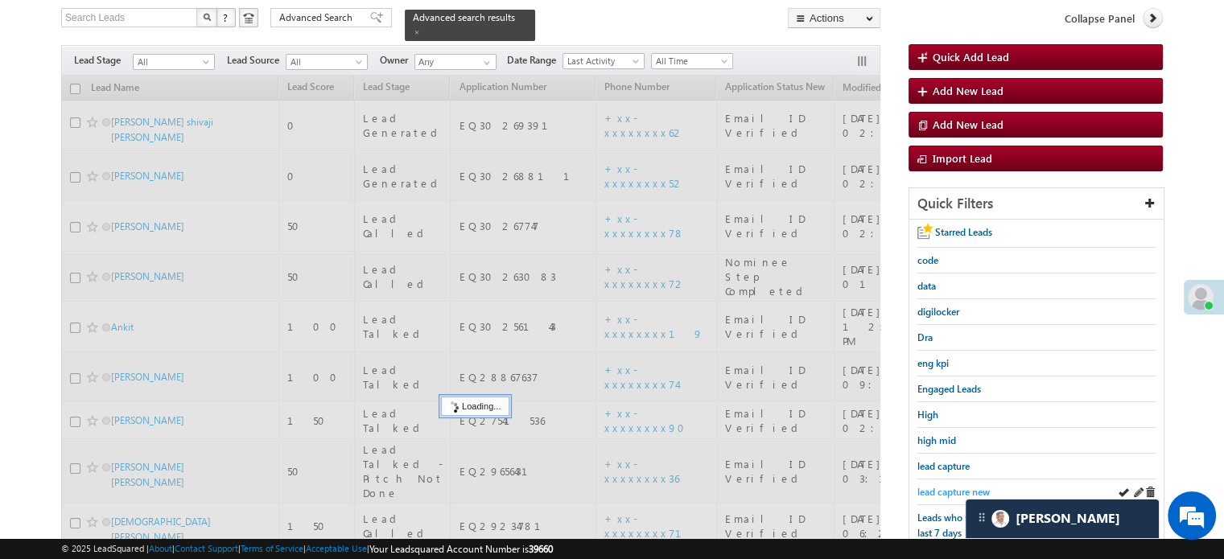
click at [955, 489] on span "lead capture new" at bounding box center [953, 492] width 72 height 12
click at [953, 489] on span "lead capture new" at bounding box center [953, 492] width 72 height 12
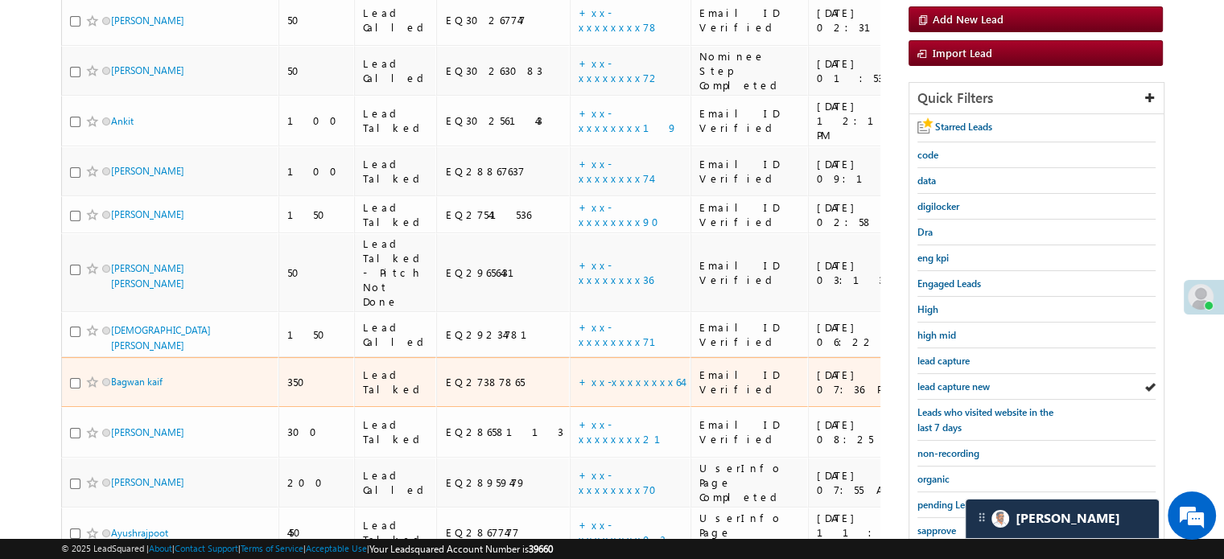
scroll to position [265, 0]
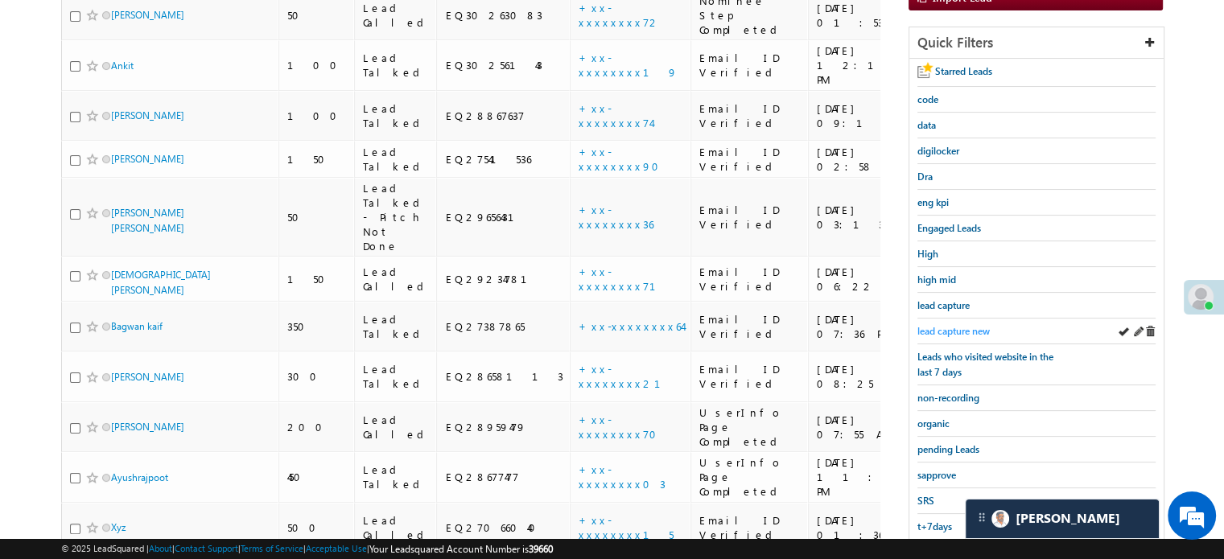
click at [939, 323] on link "lead capture new" at bounding box center [953, 330] width 72 height 15
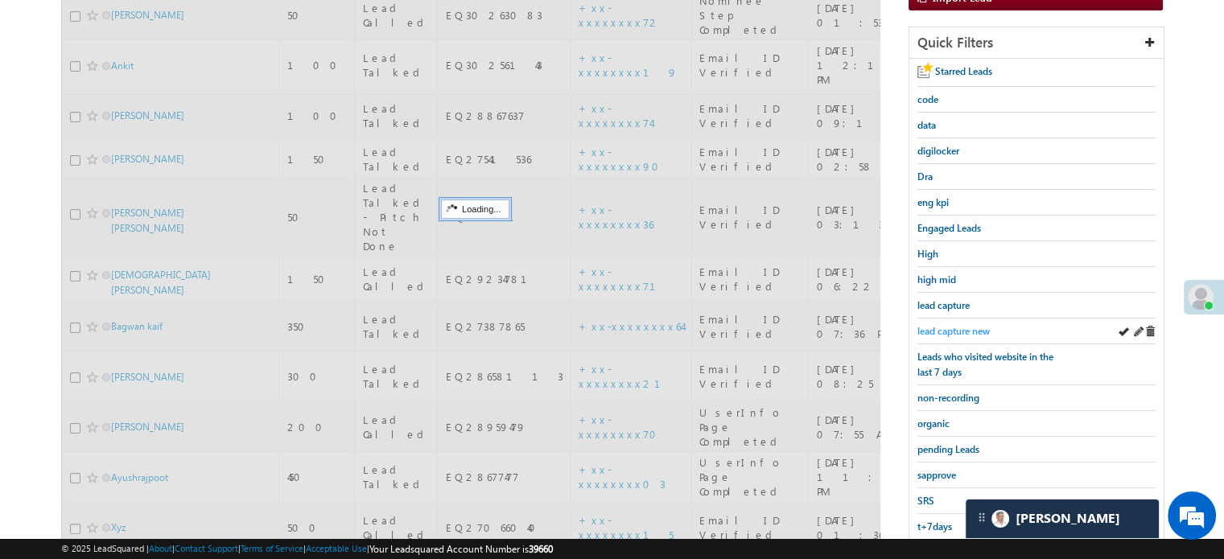
click at [947, 326] on span "lead capture new" at bounding box center [953, 331] width 72 height 12
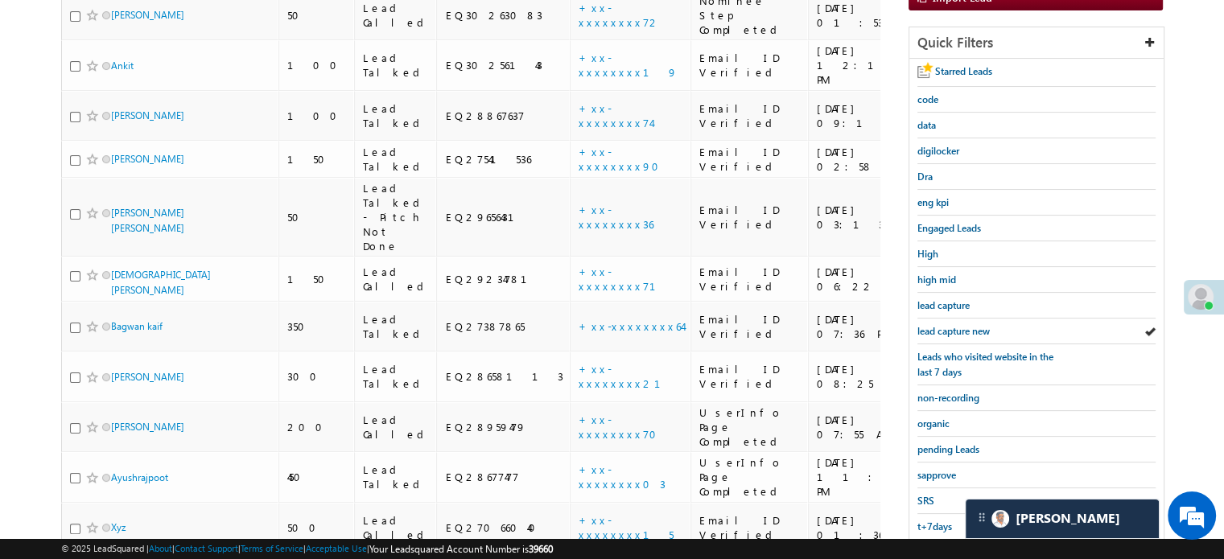
scroll to position [104, 0]
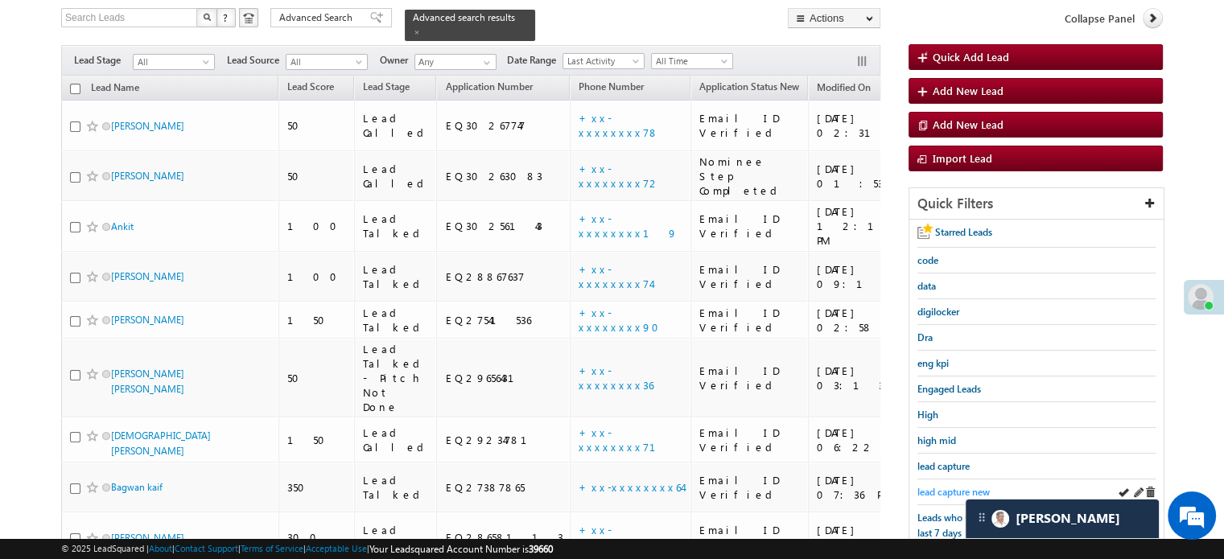
click at [944, 486] on span "lead capture new" at bounding box center [953, 492] width 72 height 12
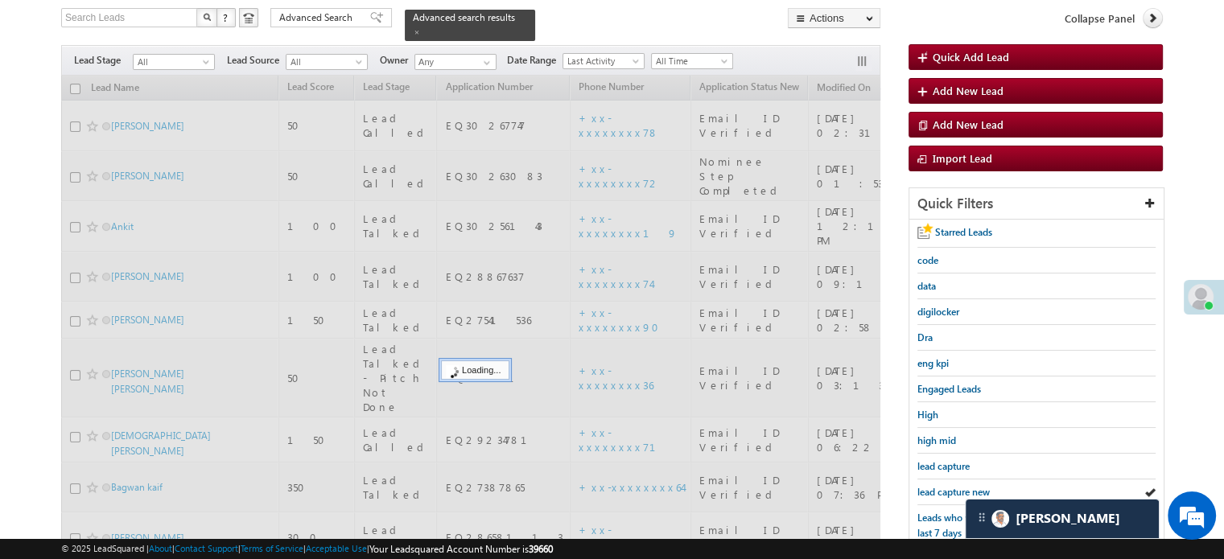
click at [945, 486] on span "lead capture new" at bounding box center [953, 492] width 72 height 12
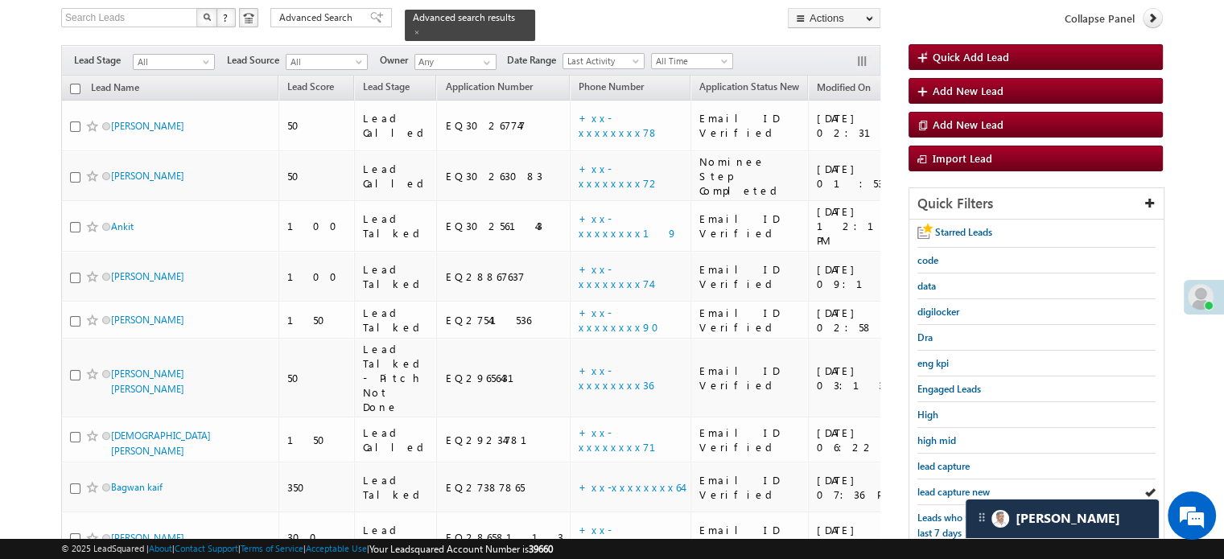
click at [912, 458] on div "Starred Leads code data digilocker Dra eng kpi Engaged Leads High high mid lead…" at bounding box center [1036, 486] width 254 height 532
click at [912, 459] on div "Starred Leads code data digilocker Dra eng kpi Engaged Leads High high mid lead…" at bounding box center [1036, 486] width 254 height 532
click at [930, 486] on span "lead capture new" at bounding box center [953, 492] width 72 height 12
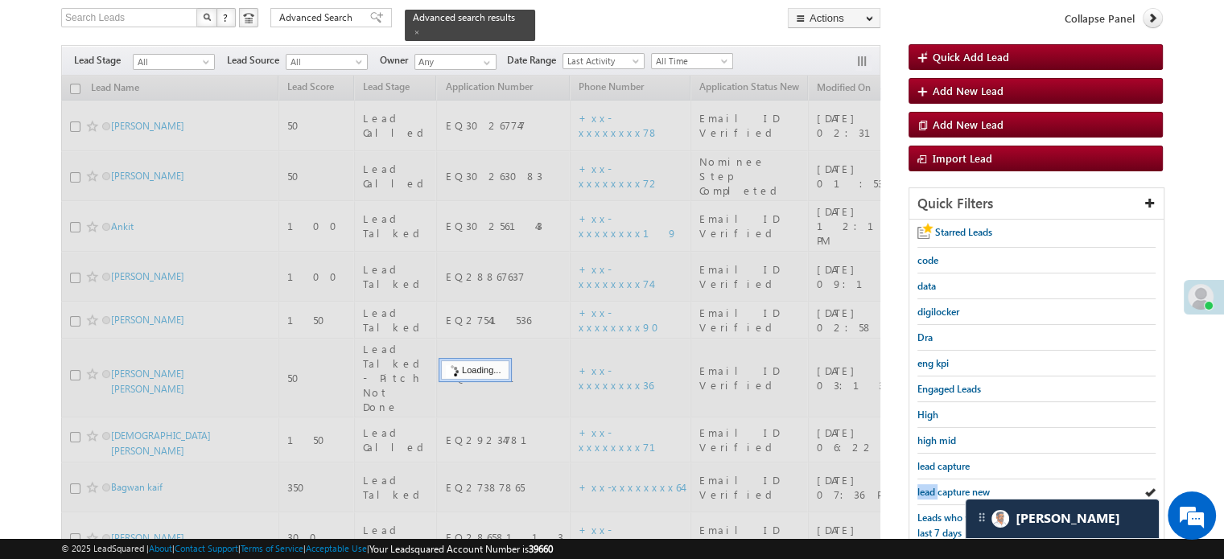
click at [930, 486] on span "lead capture new" at bounding box center [953, 492] width 72 height 12
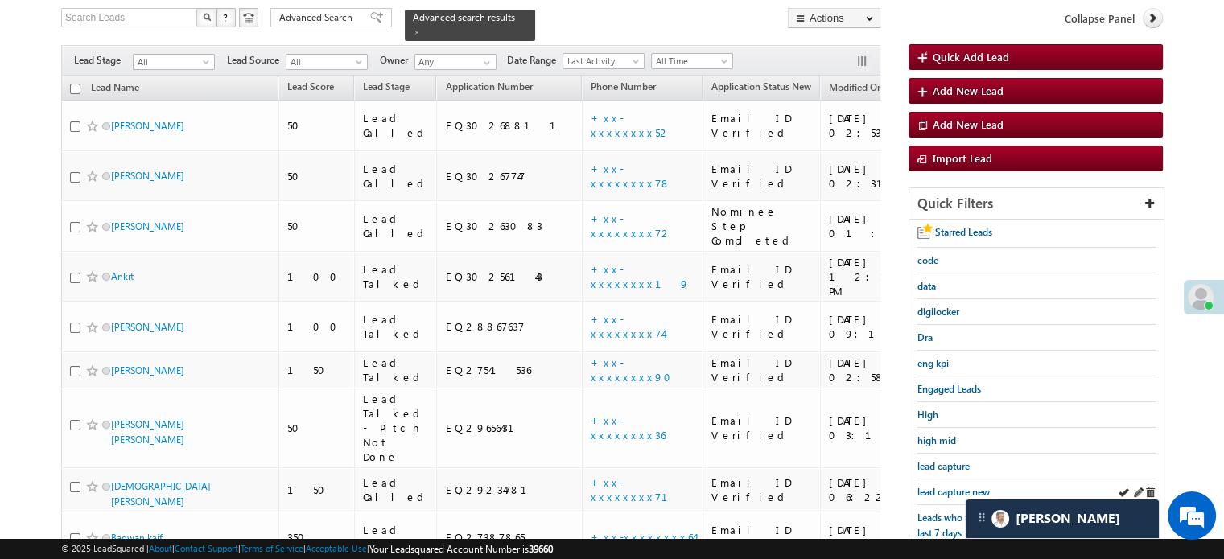
click at [937, 480] on div "lead capture new" at bounding box center [1036, 493] width 238 height 26
click at [938, 480] on div "lead capture new" at bounding box center [1036, 493] width 238 height 26
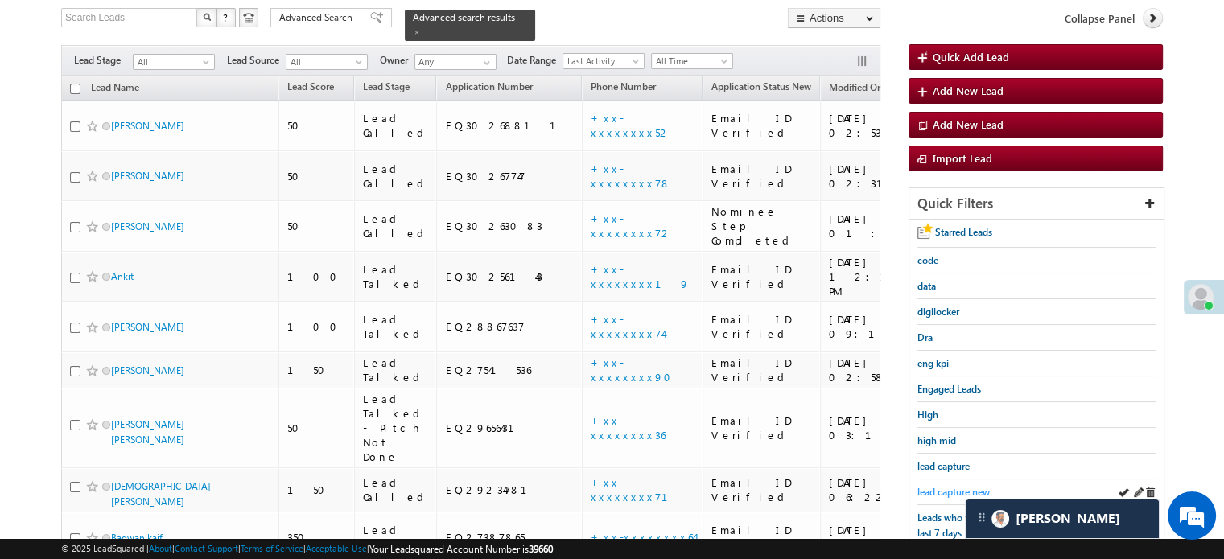
click at [945, 484] on link "lead capture new" at bounding box center [953, 491] width 72 height 15
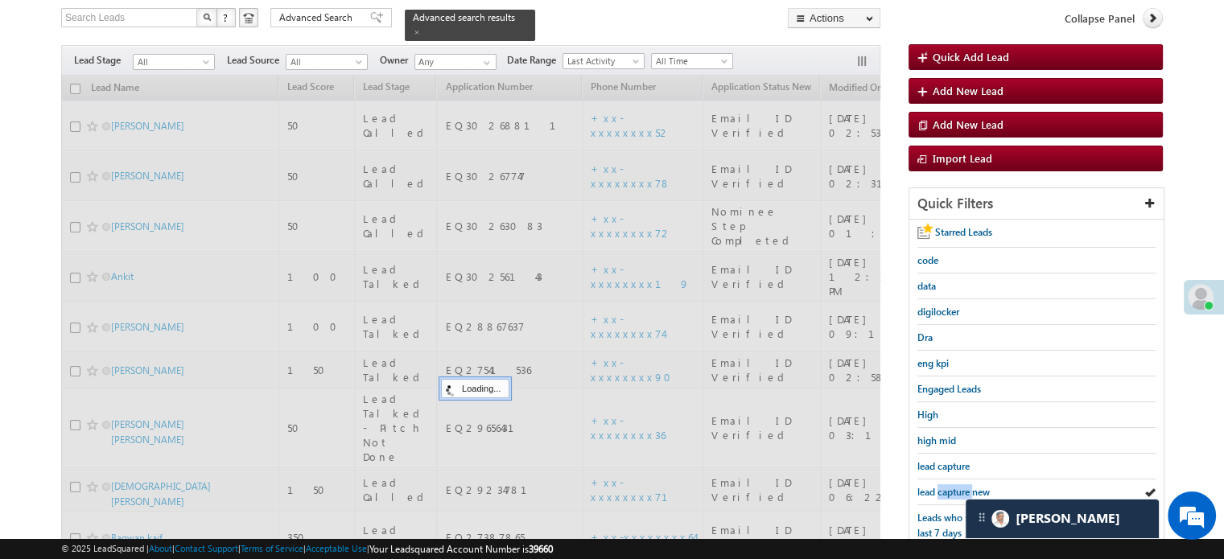
click at [945, 484] on link "lead capture new" at bounding box center [953, 491] width 72 height 15
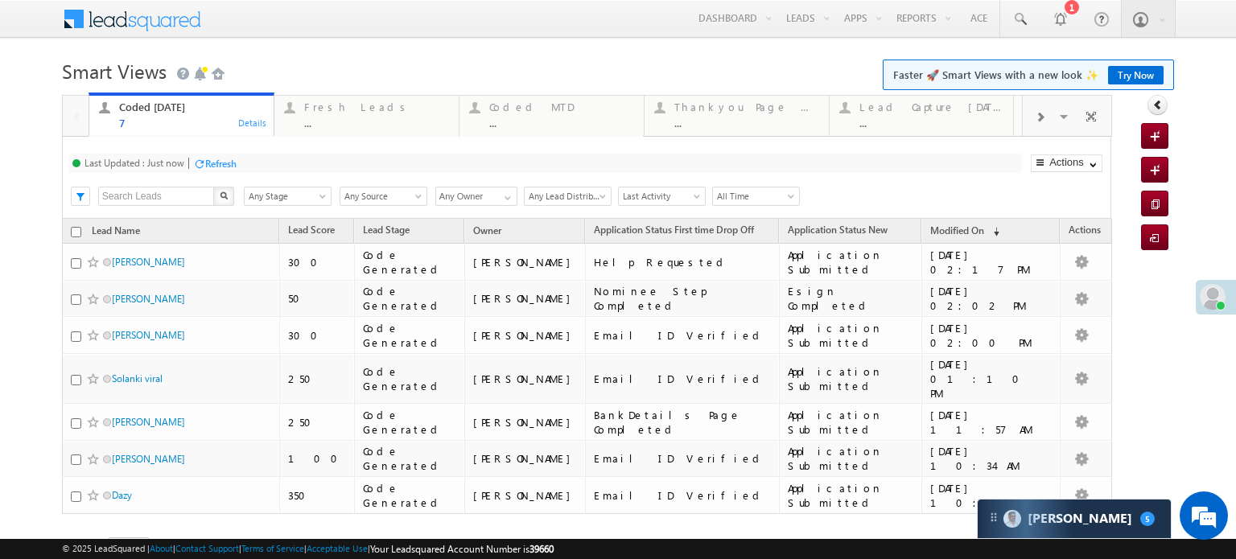
click at [230, 169] on div "Refresh" at bounding box center [220, 164] width 31 height 12
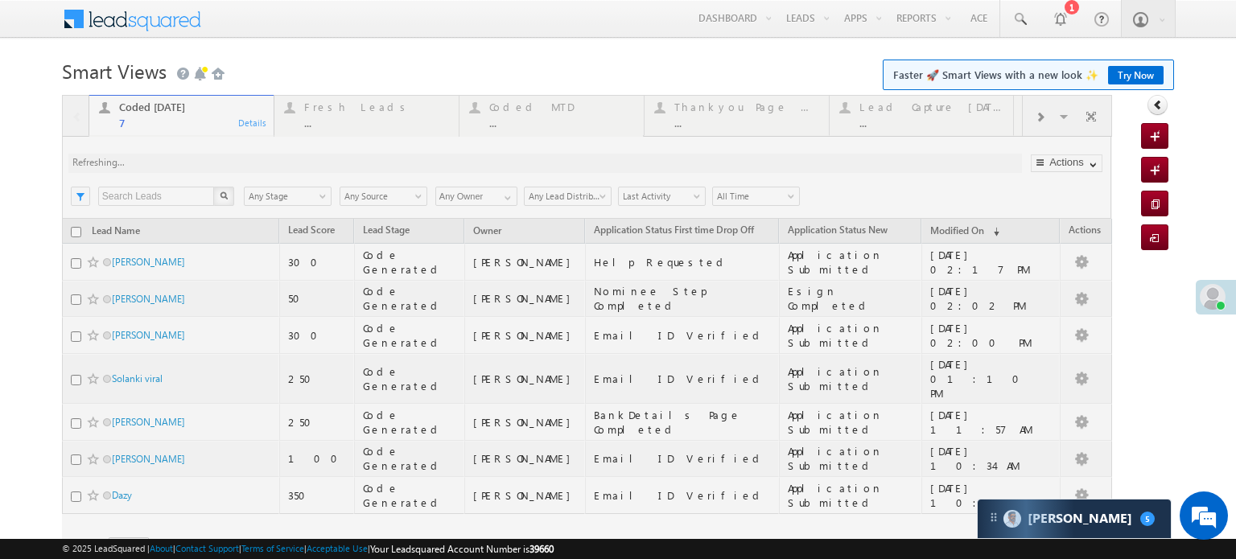
click at [229, 159] on div at bounding box center [587, 349] width 1050 height 508
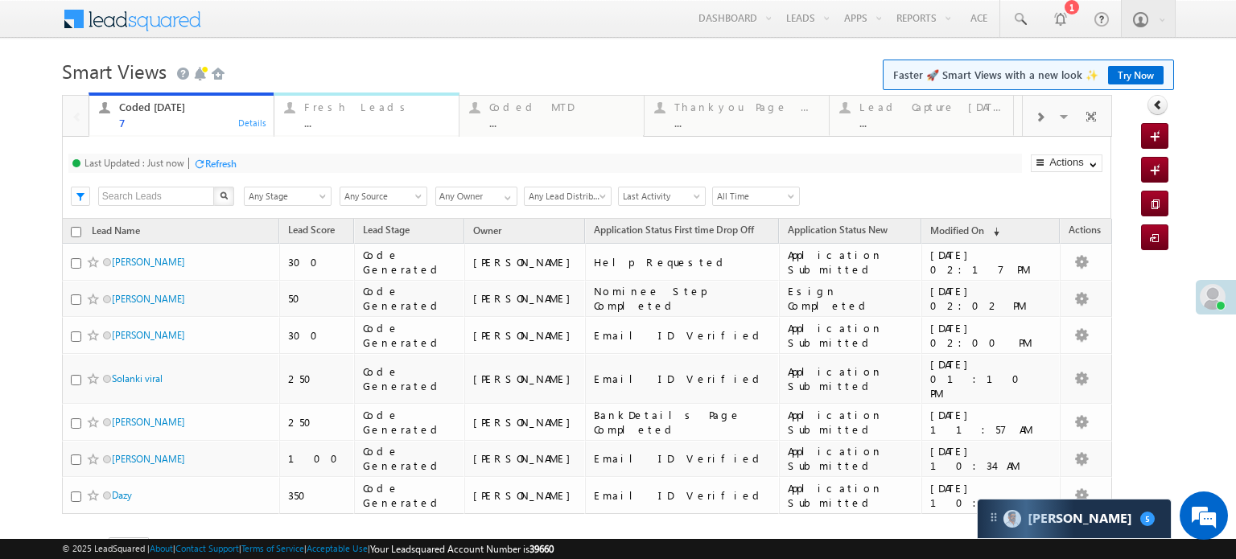
click at [335, 106] on div "Fresh Leads" at bounding box center [376, 107] width 145 height 13
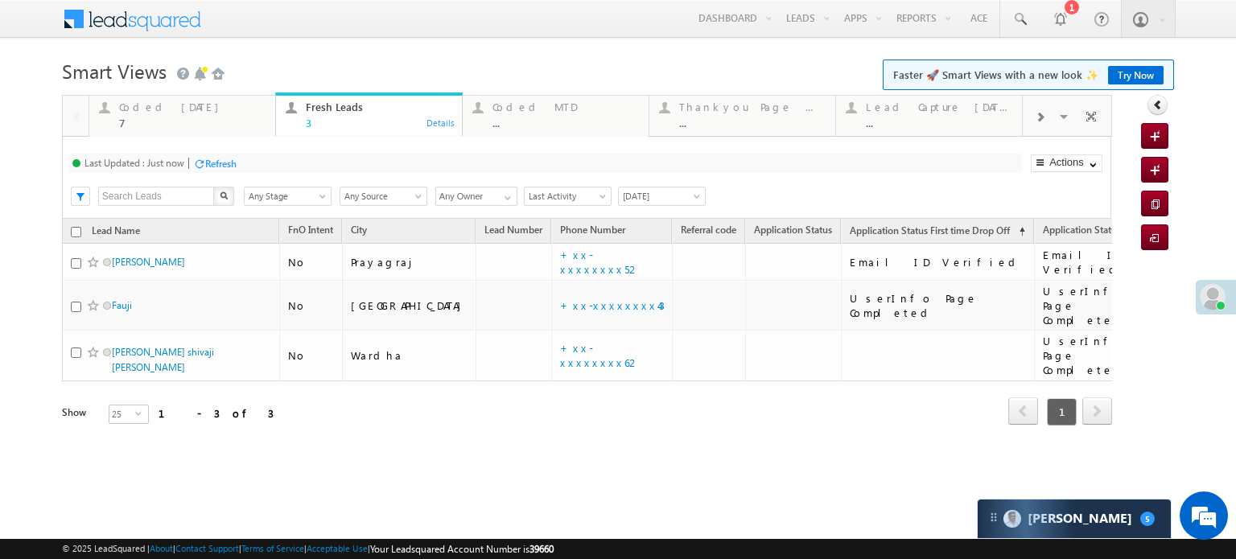
click at [216, 162] on div "Refresh" at bounding box center [220, 164] width 31 height 12
click at [216, 162] on div "Coded Today 7 Details Fresh Leads 3 Details Coded MTD ... Details Thankyou Page…" at bounding box center [587, 282] width 1050 height 375
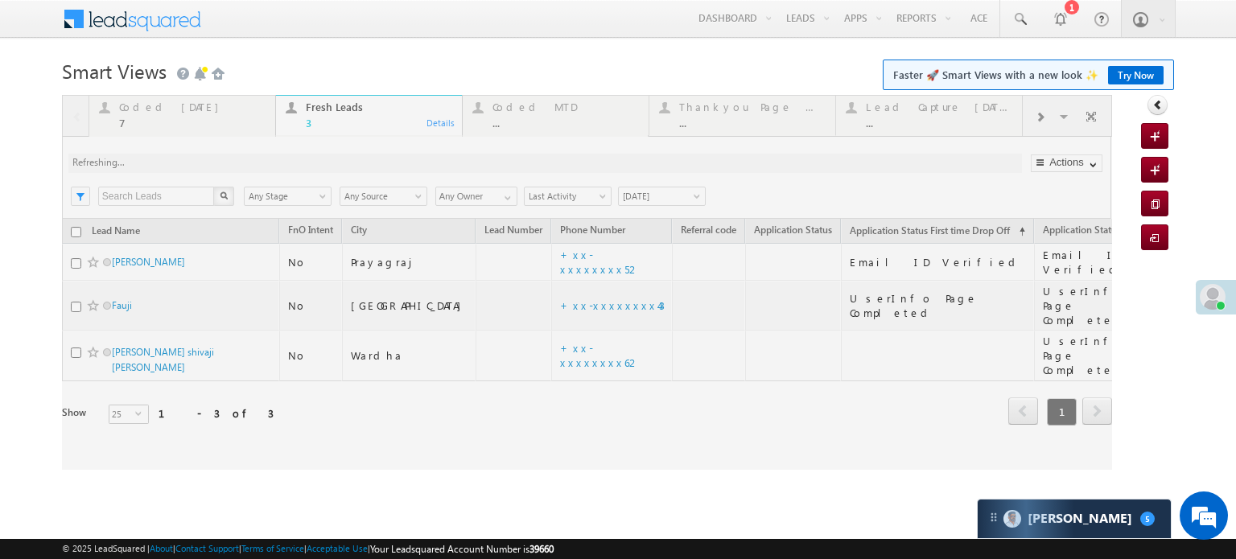
click at [216, 162] on div at bounding box center [587, 282] width 1050 height 375
click at [144, 118] on div at bounding box center [587, 282] width 1050 height 375
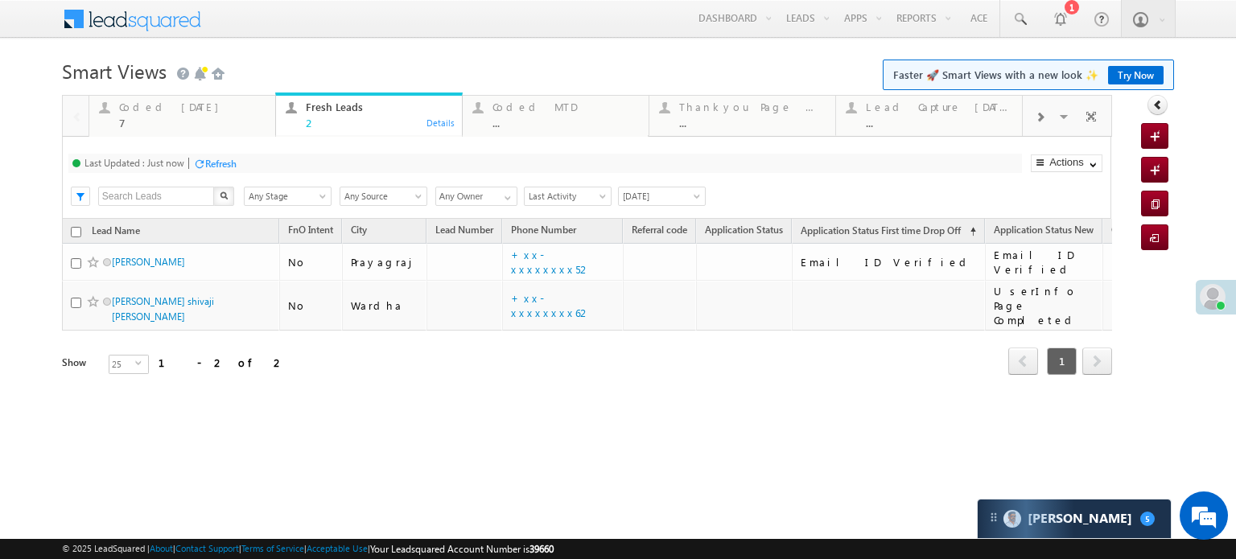
click at [144, 118] on div "7" at bounding box center [192, 123] width 146 height 12
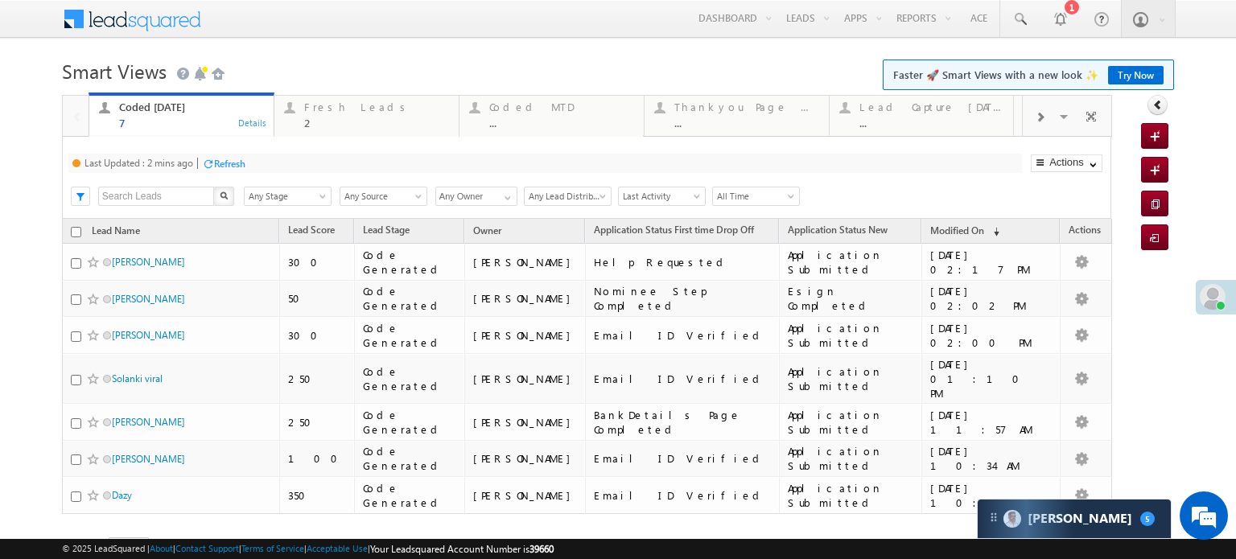
click at [240, 167] on div "Refresh" at bounding box center [229, 164] width 31 height 12
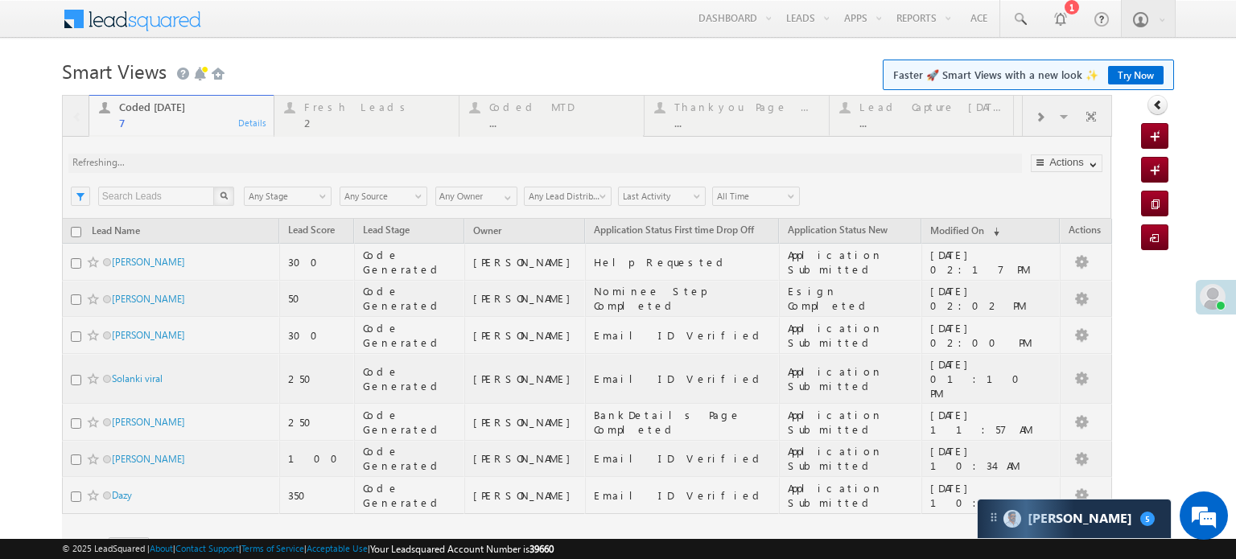
click at [240, 167] on div at bounding box center [587, 349] width 1050 height 508
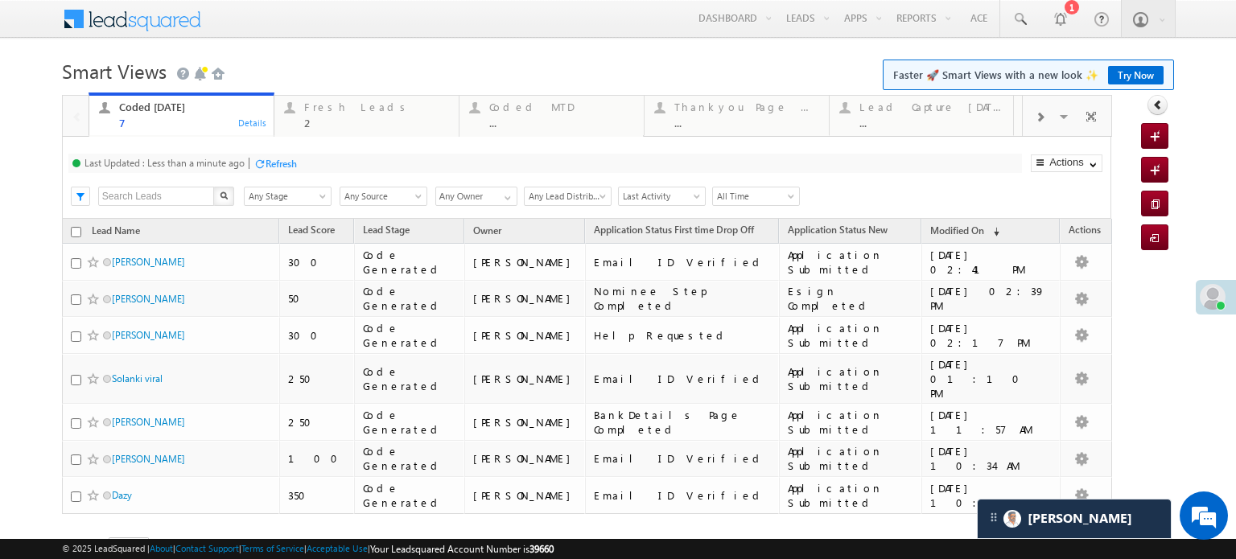
click at [258, 159] on div at bounding box center [259, 164] width 12 height 12
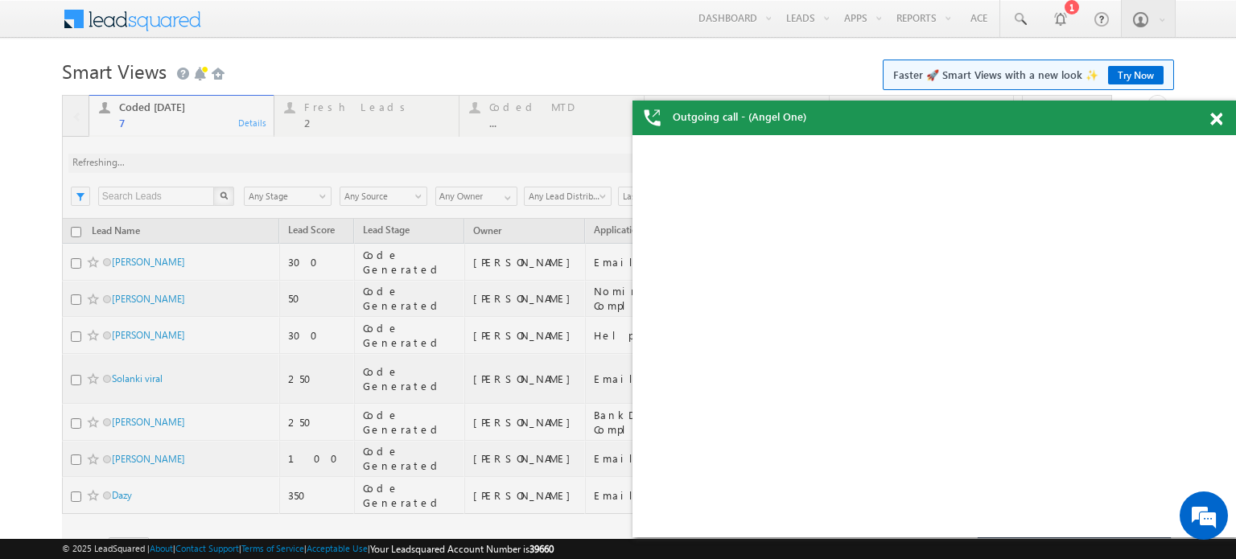
click at [259, 159] on div at bounding box center [587, 349] width 1050 height 508
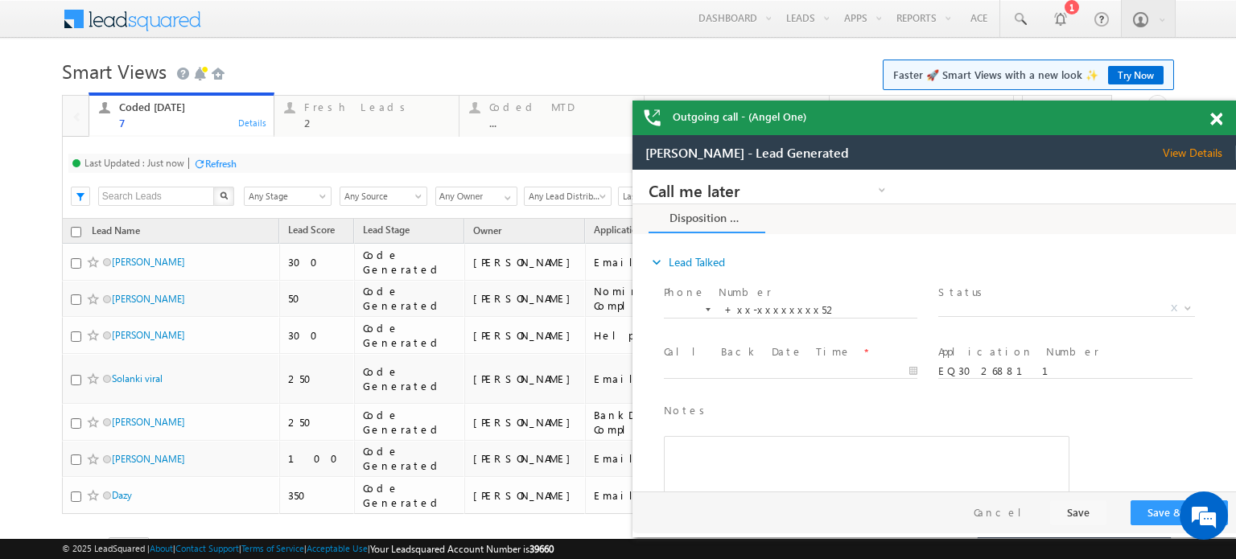
click at [233, 162] on div "Refresh" at bounding box center [220, 164] width 31 height 12
click at [233, 159] on div "Refresh" at bounding box center [220, 164] width 31 height 12
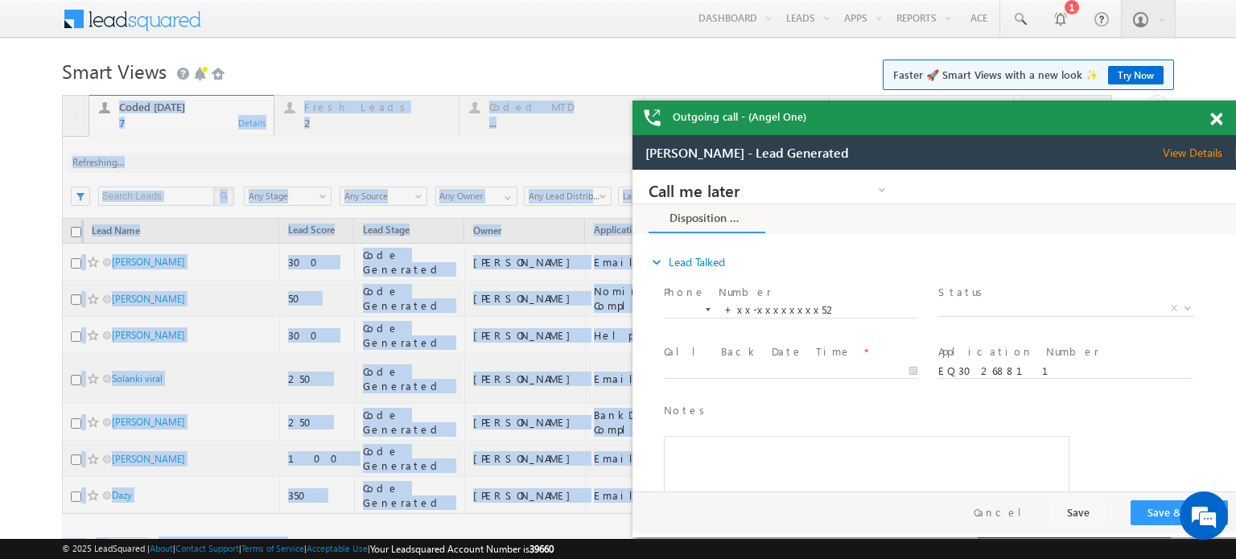
click at [233, 159] on div at bounding box center [587, 349] width 1050 height 508
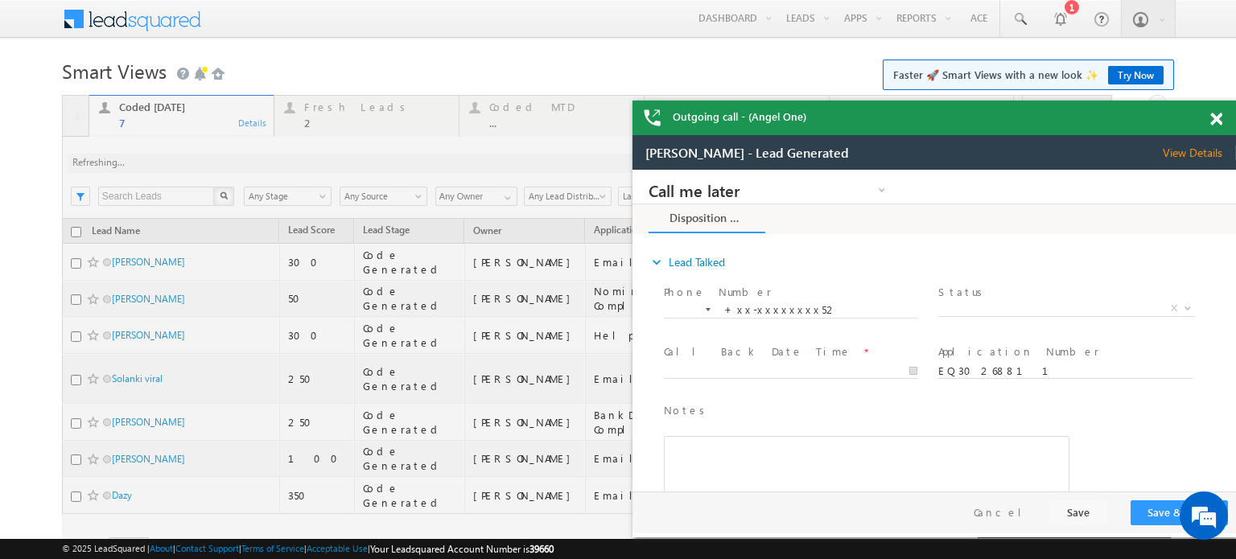
click at [233, 159] on div at bounding box center [587, 349] width 1050 height 508
